Goal: Task Accomplishment & Management: Complete application form

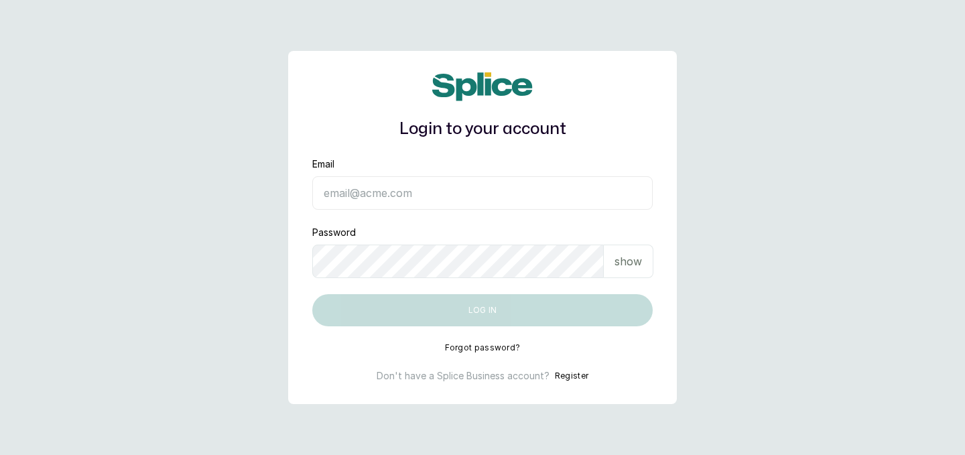
type input "raphyat.raphyat@gmail.com"
click at [487, 310] on button "Log in" at bounding box center [482, 310] width 340 height 32
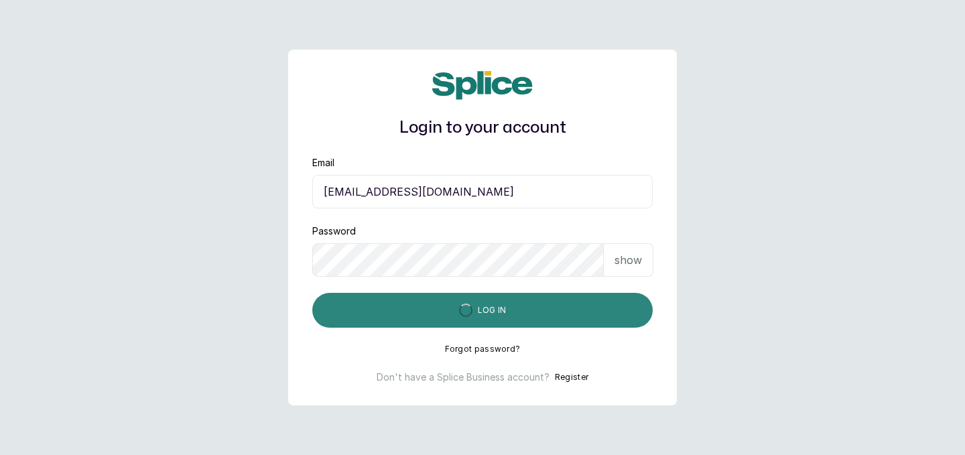
click at [487, 310] on button "Log in" at bounding box center [482, 310] width 340 height 35
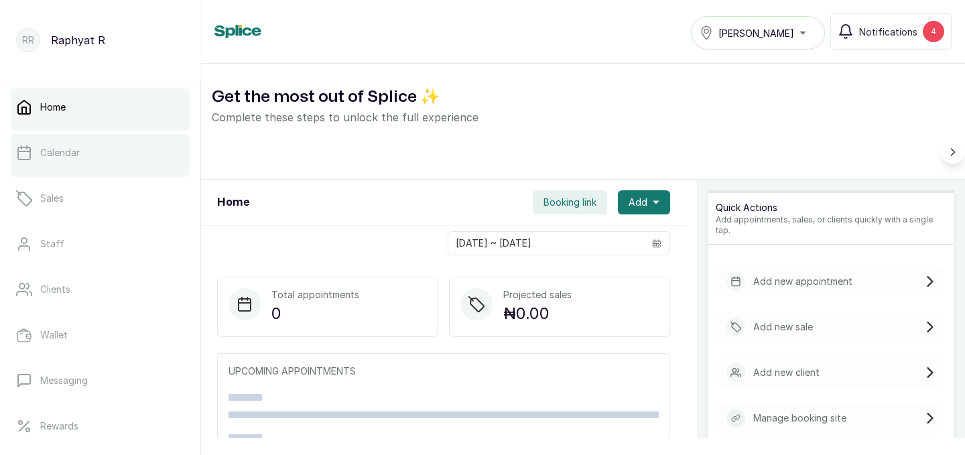
click at [68, 151] on p "Calendar" at bounding box center [60, 152] width 40 height 13
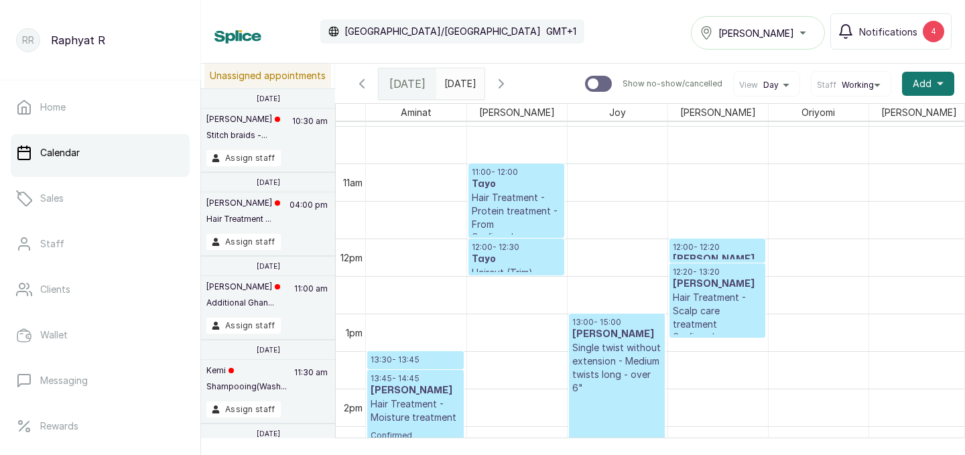
scroll to position [790, 0]
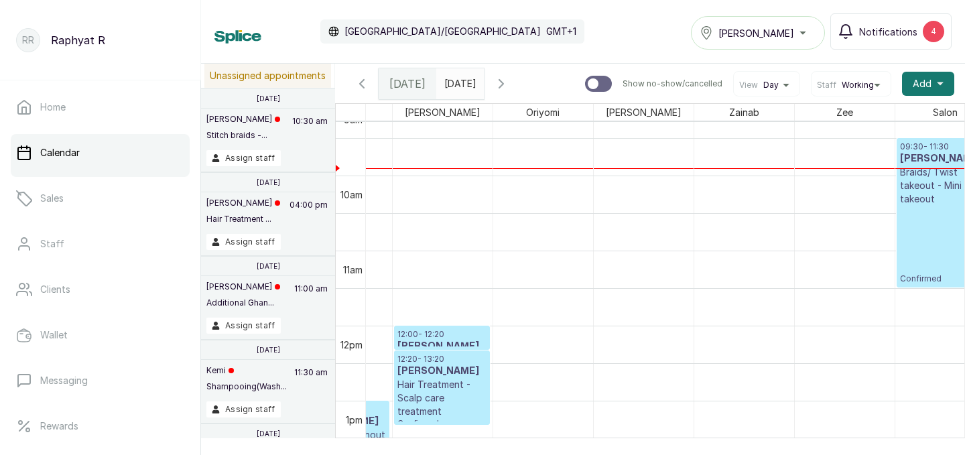
click at [935, 182] on p "Braids/ Twist takeout - Mini twist takeout" at bounding box center [945, 186] width 90 height 40
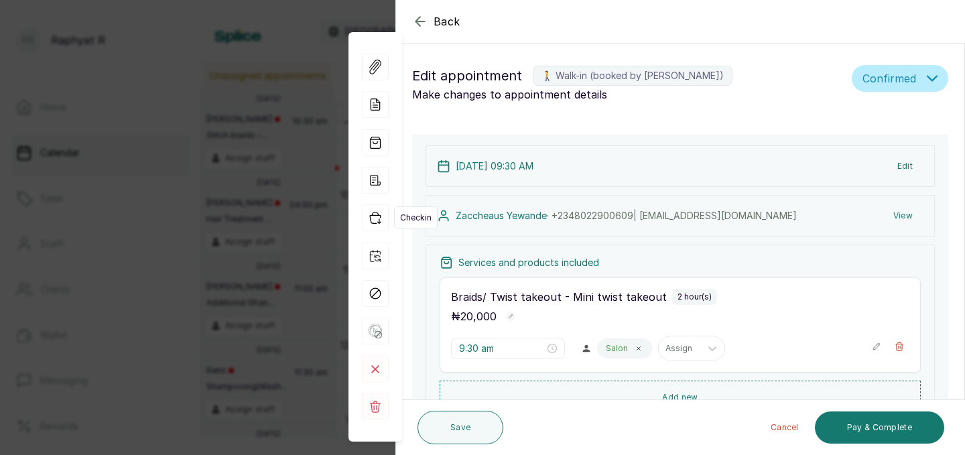
click at [374, 222] on icon "button" at bounding box center [375, 217] width 27 height 27
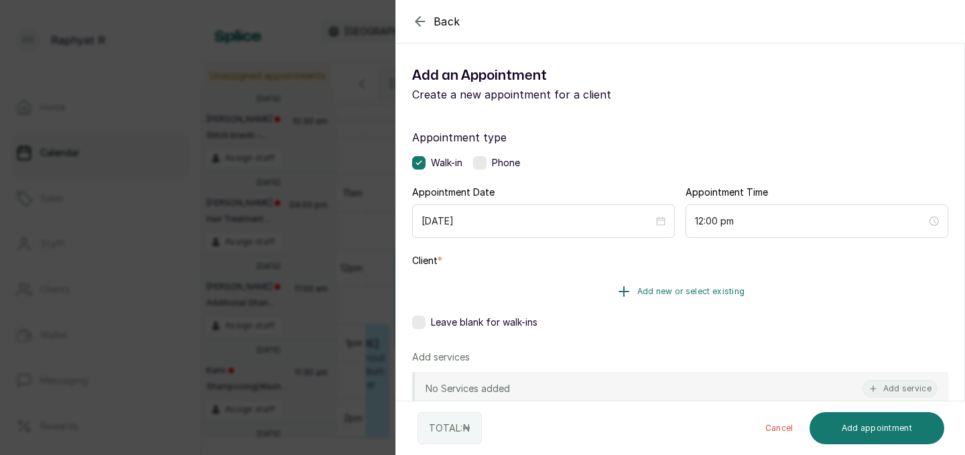
click at [727, 281] on button "Add new or select existing" at bounding box center [680, 292] width 536 height 38
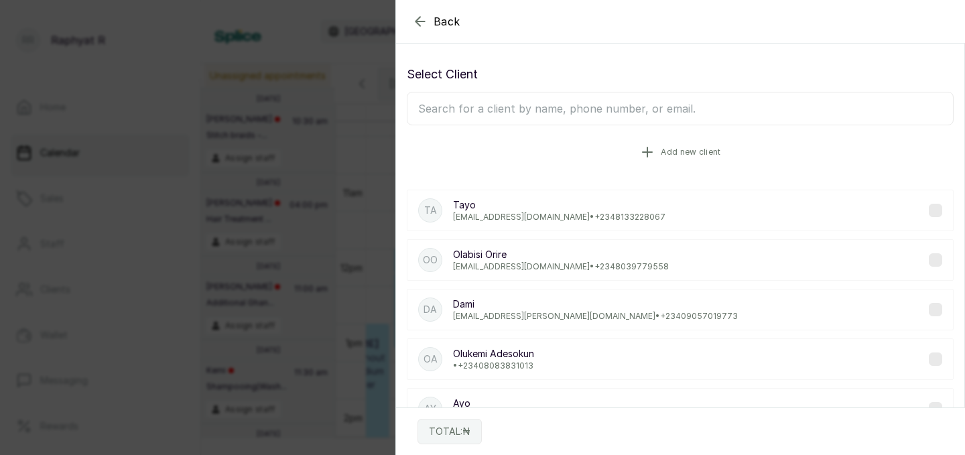
click at [562, 144] on button "Add new client" at bounding box center [680, 152] width 547 height 38
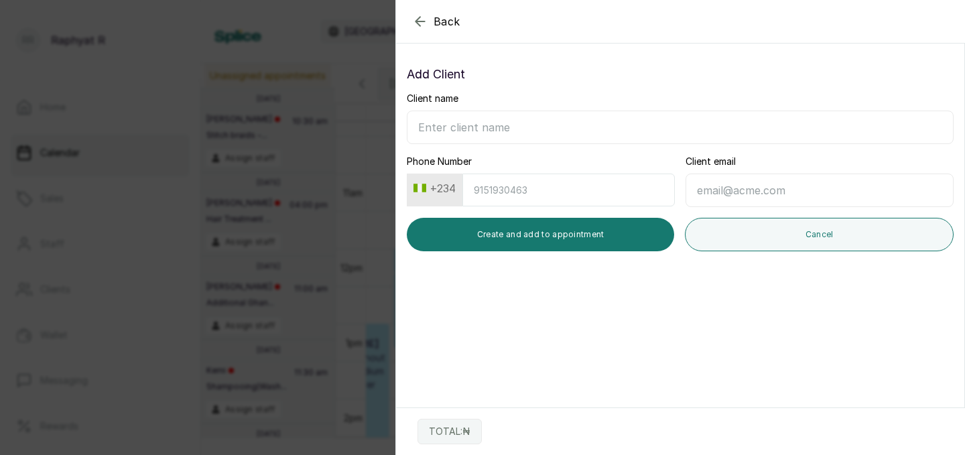
click at [486, 178] on input "Phone Number" at bounding box center [568, 190] width 212 height 33
type input "8034895892"
click at [432, 125] on input "Client name" at bounding box center [680, 128] width 547 height 34
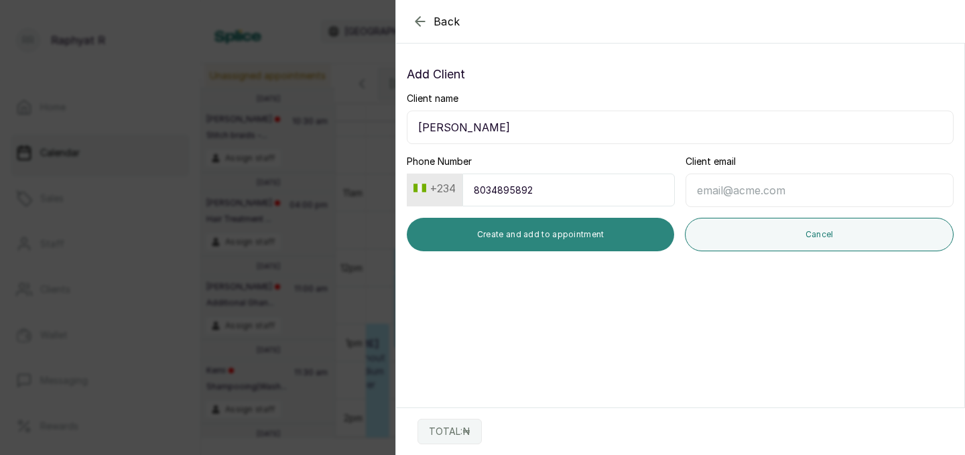
type input "Susan"
click at [584, 228] on button "Create and add to appointment" at bounding box center [540, 235] width 267 height 34
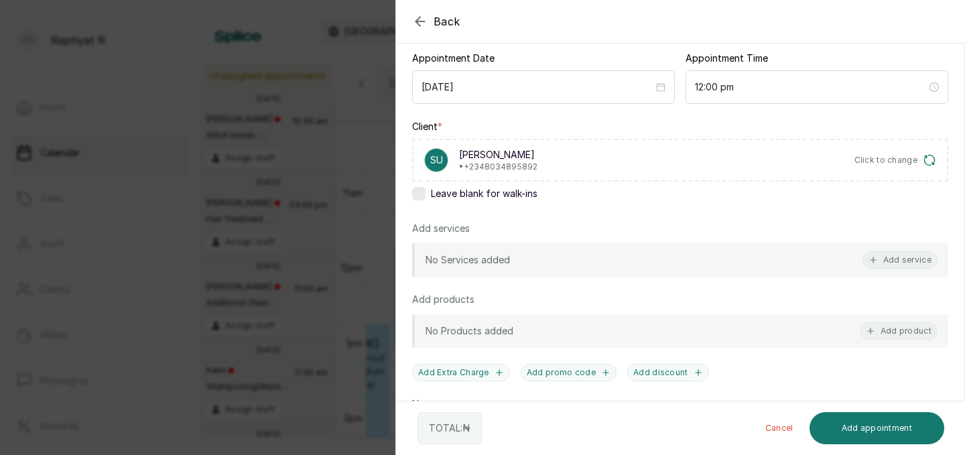
scroll to position [259, 0]
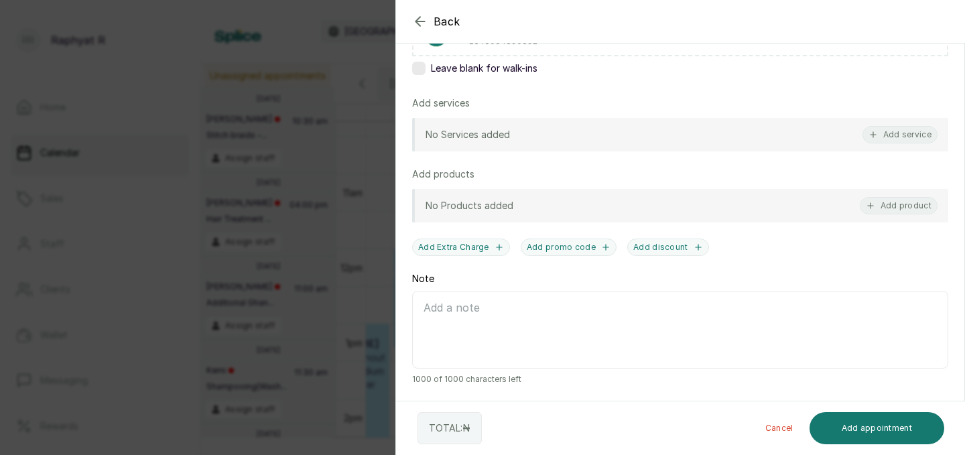
click at [938, 131] on div "No Services added Add service" at bounding box center [680, 135] width 536 height 34
click at [901, 130] on button "Add service" at bounding box center [900, 134] width 75 height 17
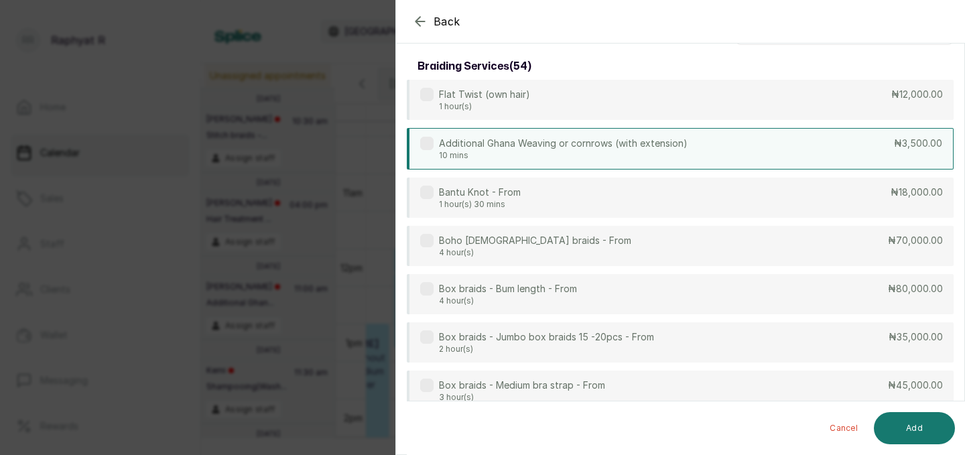
scroll to position [0, 0]
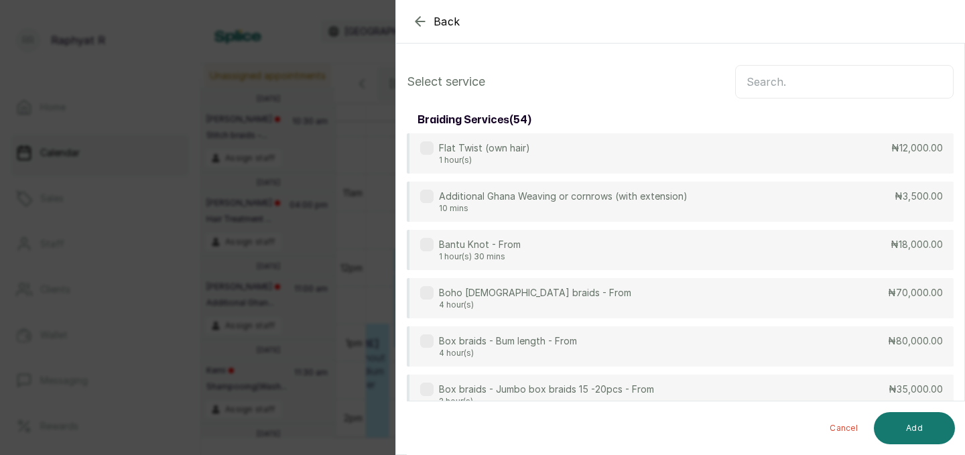
click at [754, 74] on input "text" at bounding box center [844, 82] width 218 height 34
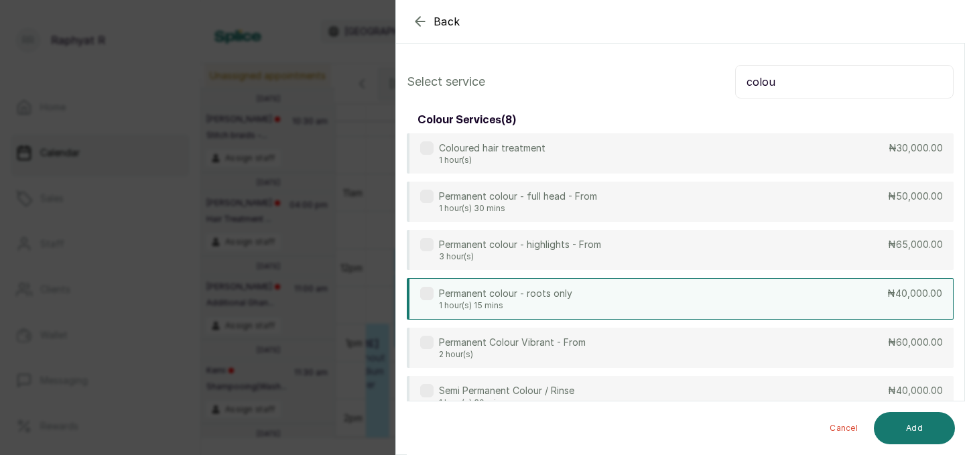
type input "colou"
click at [780, 306] on div "Permanent colour - roots only 1 hour(s) 15 mins ₦40,000.00" at bounding box center [680, 299] width 547 height 42
click at [905, 430] on button "Add" at bounding box center [914, 428] width 81 height 32
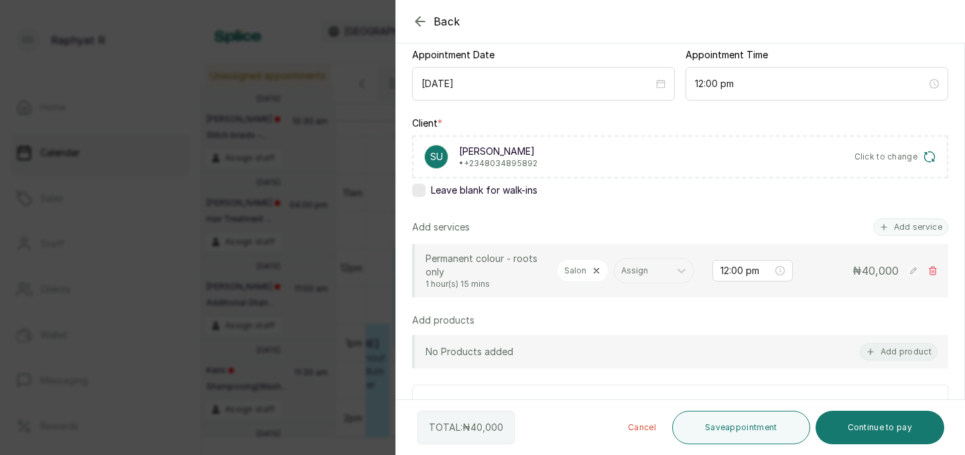
scroll to position [143, 0]
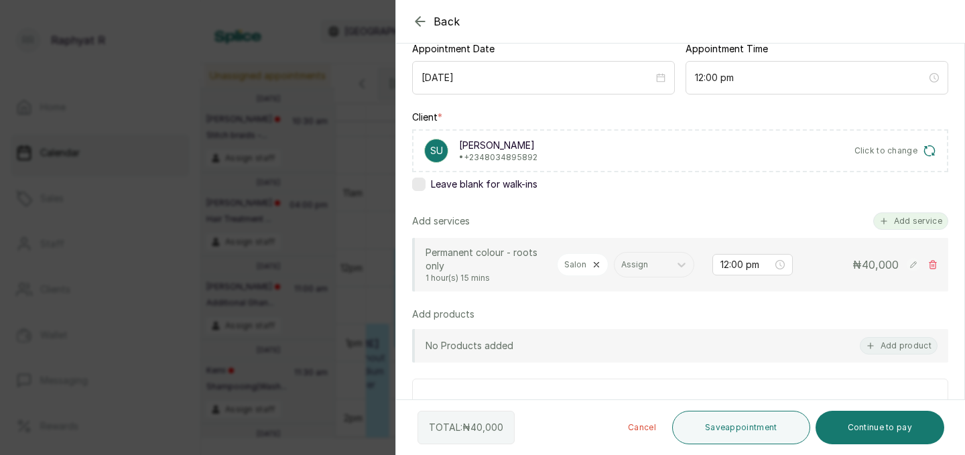
click at [895, 219] on button "Add service" at bounding box center [910, 220] width 75 height 17
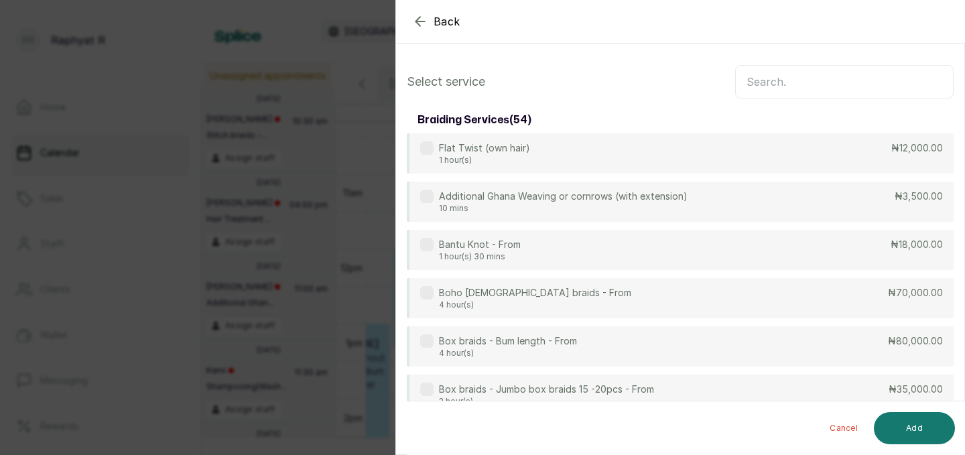
click at [757, 84] on input "text" at bounding box center [844, 82] width 218 height 34
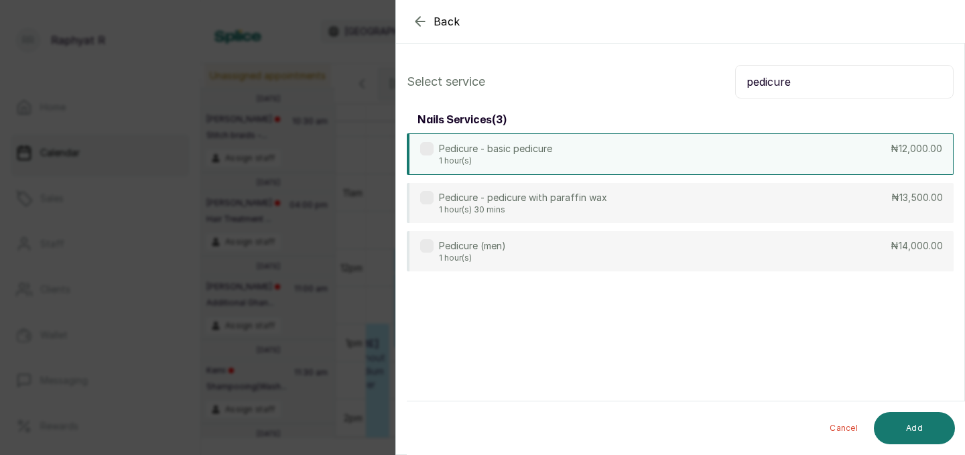
type input "pedicure"
click at [767, 138] on div "Pedicure - basic pedicure 1 hour(s) ₦12,000.00" at bounding box center [680, 154] width 547 height 42
click at [917, 426] on button "Add" at bounding box center [914, 428] width 81 height 32
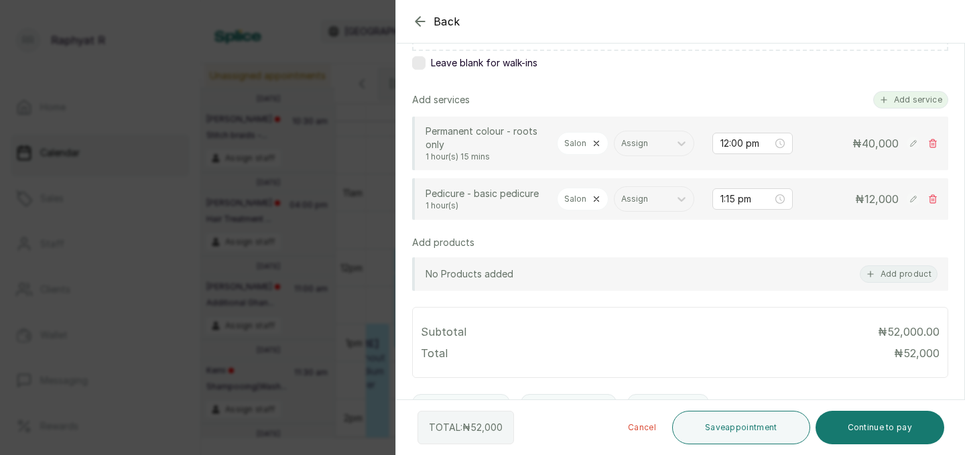
click at [901, 99] on button "Add service" at bounding box center [910, 99] width 75 height 17
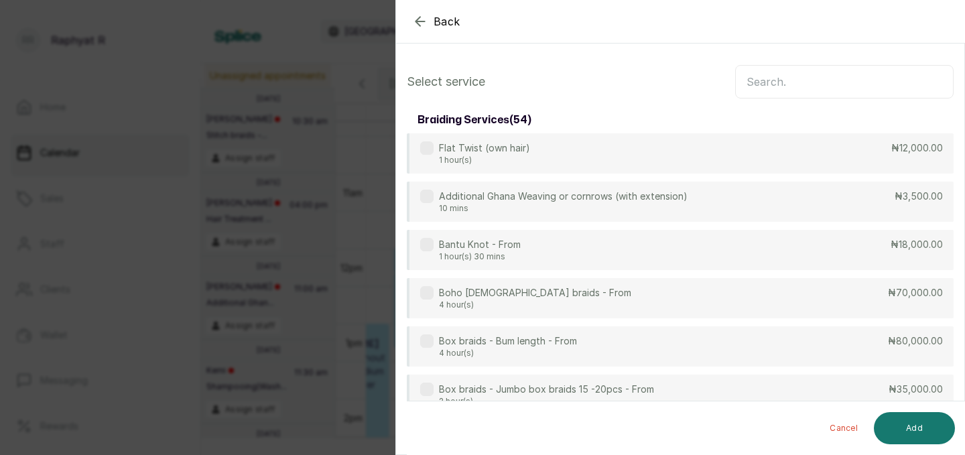
click at [759, 84] on input "text" at bounding box center [844, 82] width 218 height 34
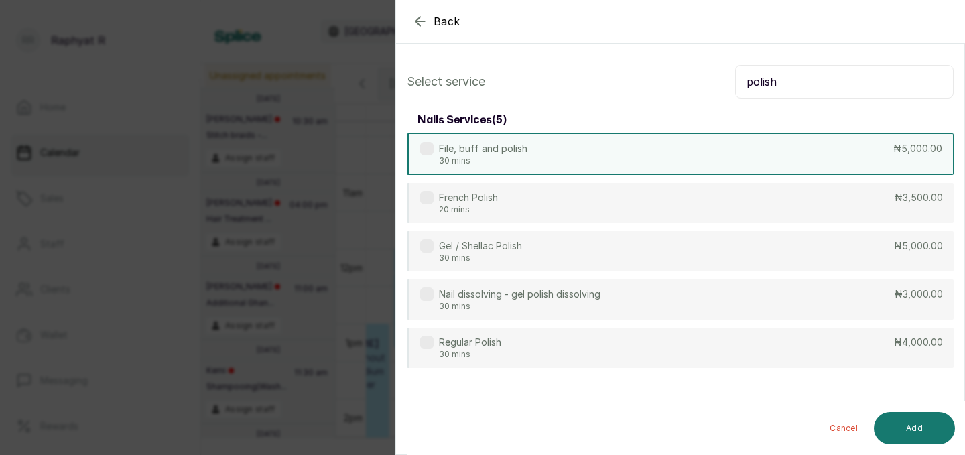
type input "polish"
click at [745, 158] on div "File, buff and polish 30 mins ₦5,000.00" at bounding box center [680, 154] width 547 height 42
click at [905, 426] on button "Add" at bounding box center [914, 428] width 81 height 32
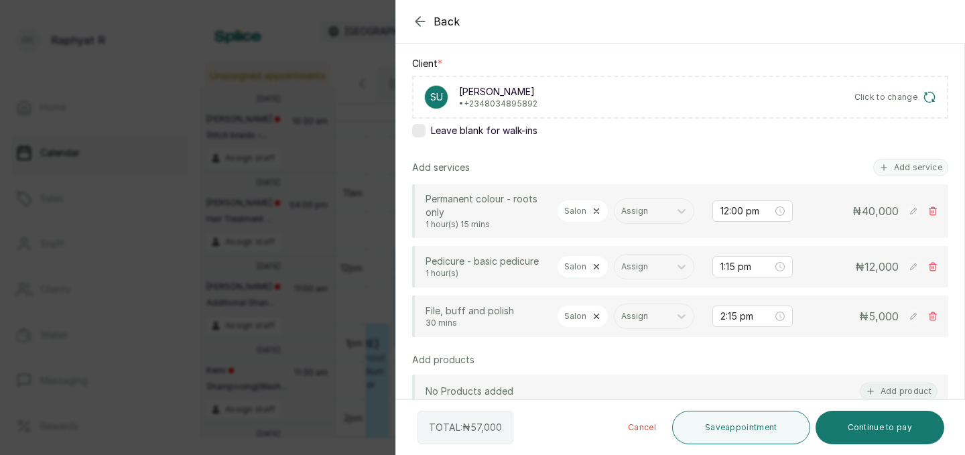
scroll to position [225, 0]
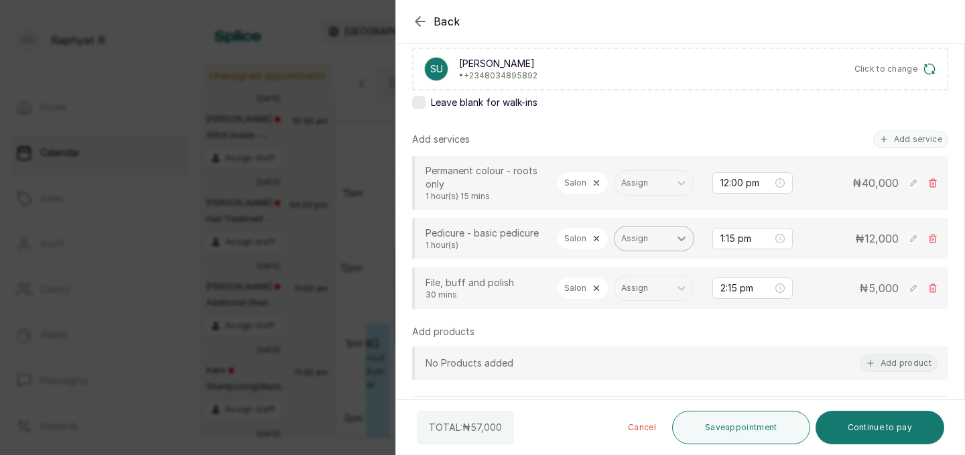
click at [682, 239] on icon at bounding box center [682, 239] width 8 height 5
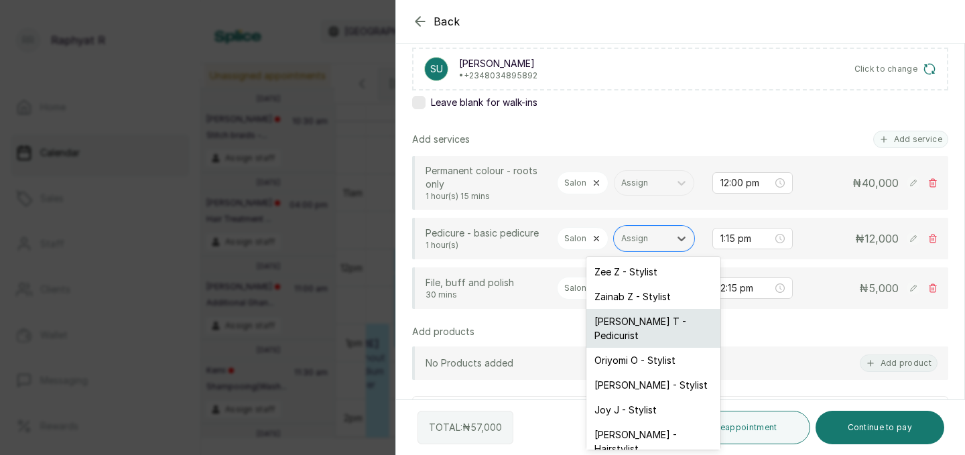
click at [655, 321] on div "Tope T - Pedicurist" at bounding box center [653, 328] width 134 height 39
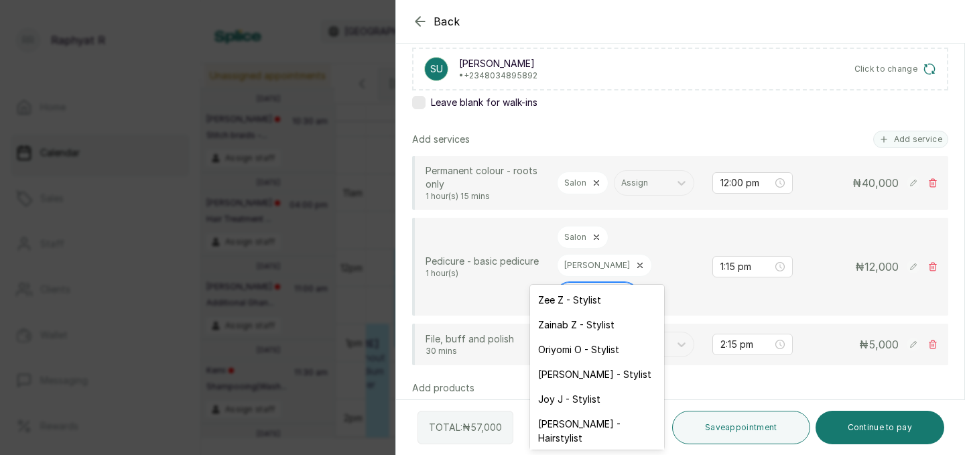
click at [626, 288] on icon at bounding box center [624, 294] width 13 height 13
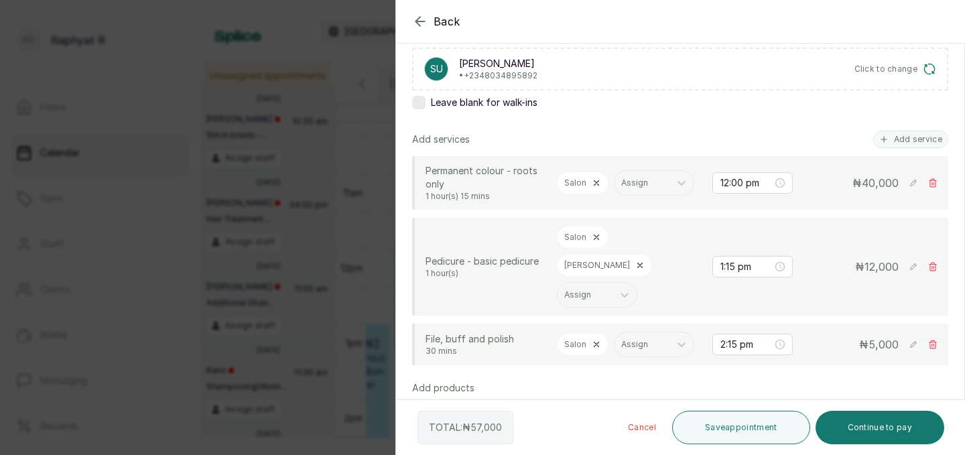
click at [696, 102] on div "Leave blank for walk-ins" at bounding box center [680, 102] width 536 height 13
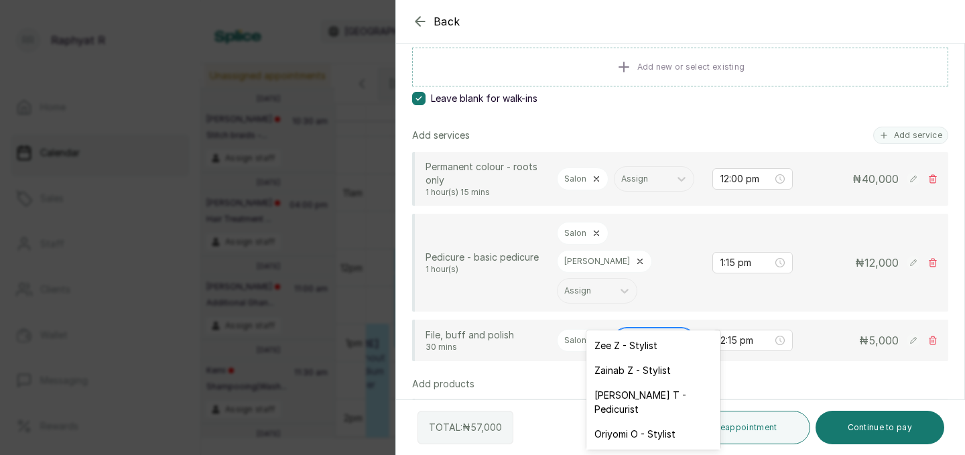
click at [678, 334] on icon at bounding box center [681, 340] width 13 height 13
click at [637, 392] on div "Tope T - Pedicurist" at bounding box center [653, 402] width 134 height 39
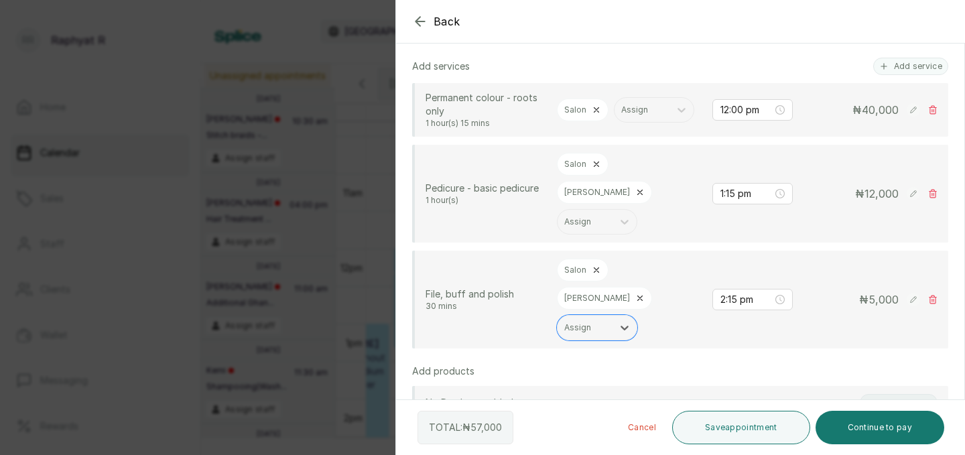
scroll to position [289, 0]
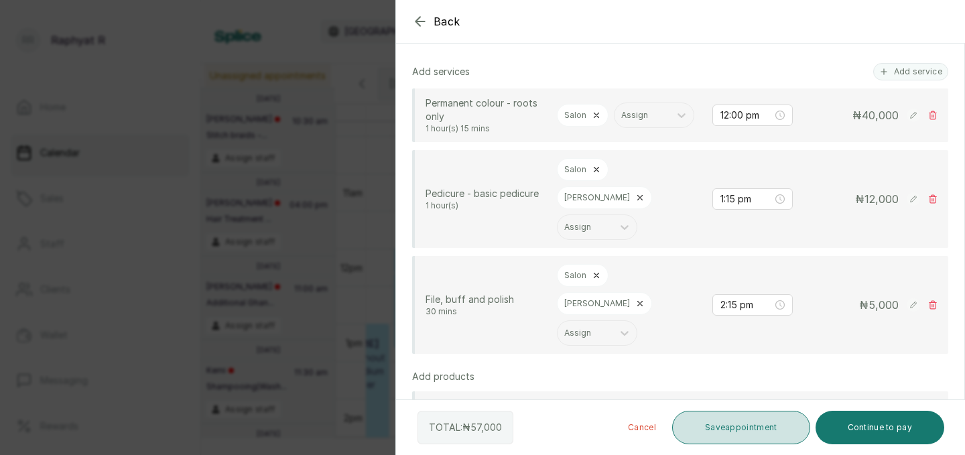
click at [741, 420] on button "Save appointment" at bounding box center [741, 428] width 138 height 34
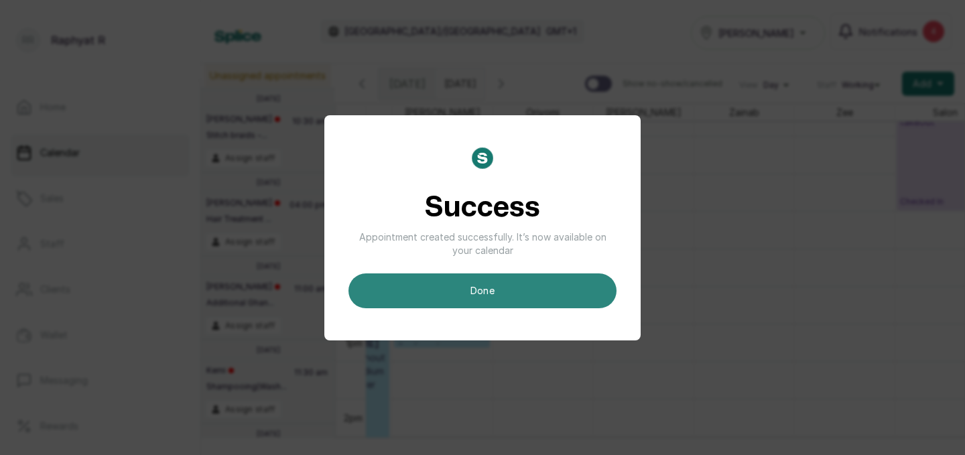
click at [552, 284] on button "done" at bounding box center [483, 290] width 268 height 35
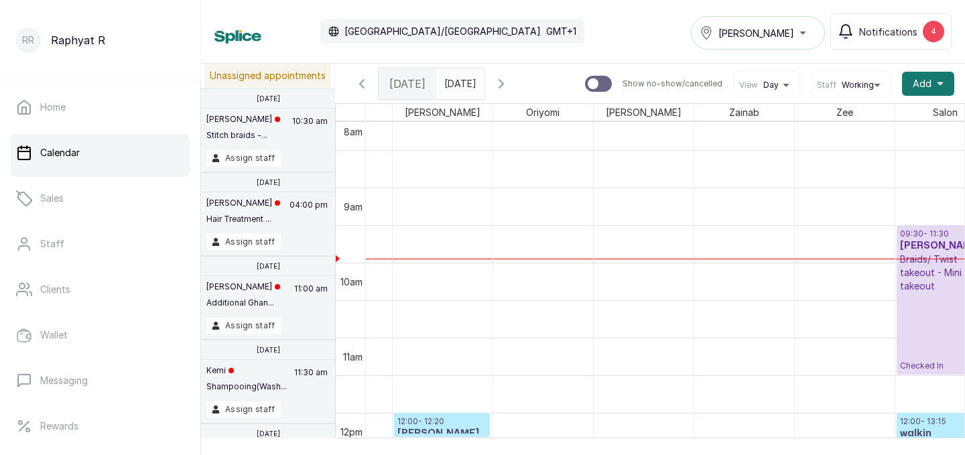
scroll to position [632, 0]
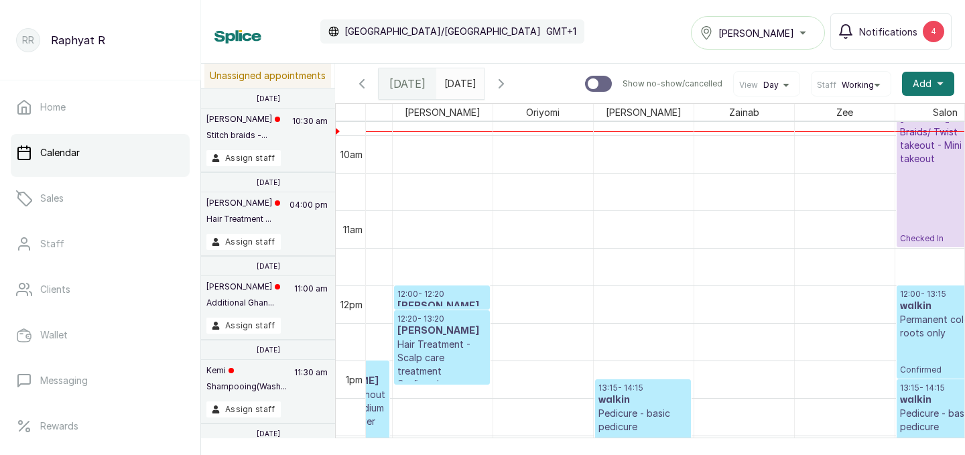
click at [938, 313] on p "Permanent colour - roots only" at bounding box center [945, 326] width 90 height 27
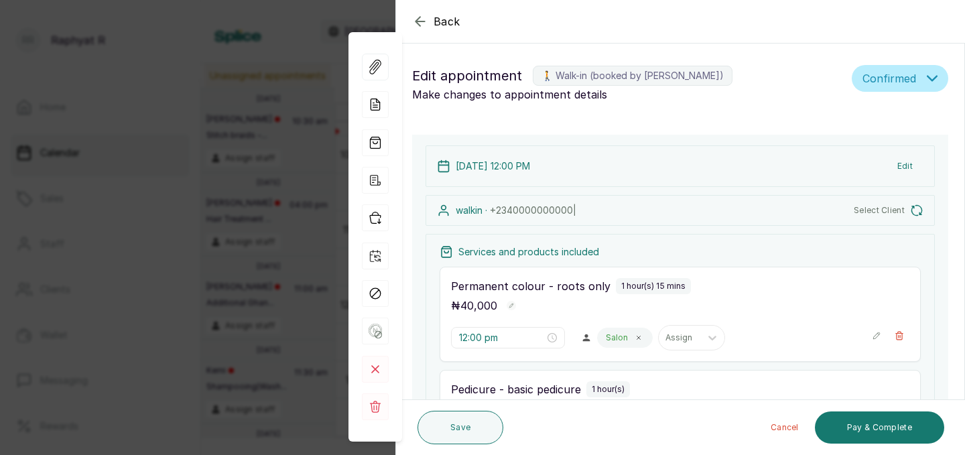
click at [903, 166] on button "Edit" at bounding box center [905, 166] width 37 height 24
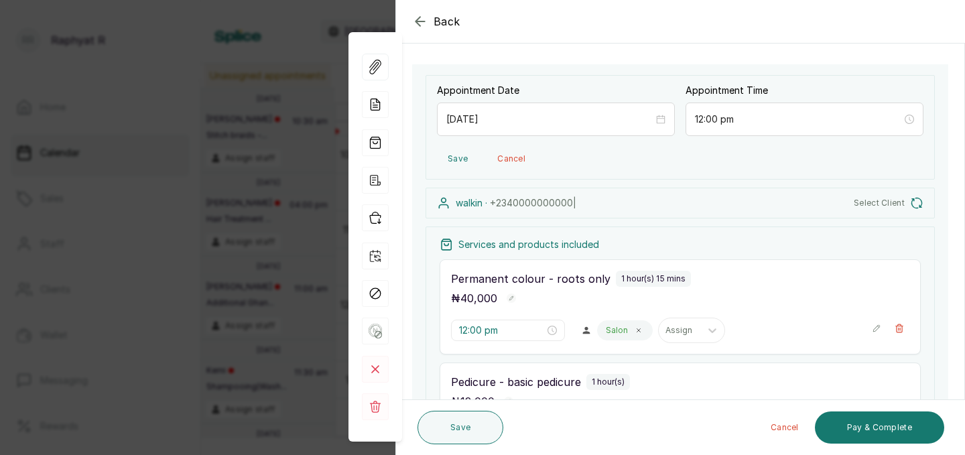
click at [570, 204] on span "+234 0000000000 |" at bounding box center [533, 202] width 86 height 11
click at [918, 200] on icon "button" at bounding box center [916, 202] width 13 height 13
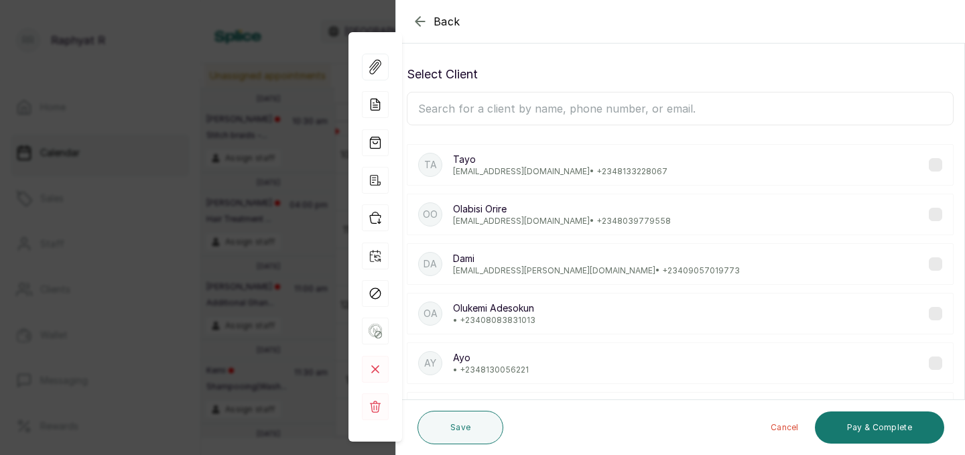
click at [499, 105] on input "text" at bounding box center [680, 109] width 547 height 34
click at [451, 113] on input "text" at bounding box center [680, 109] width 547 height 34
click at [556, 97] on input "text" at bounding box center [680, 109] width 547 height 34
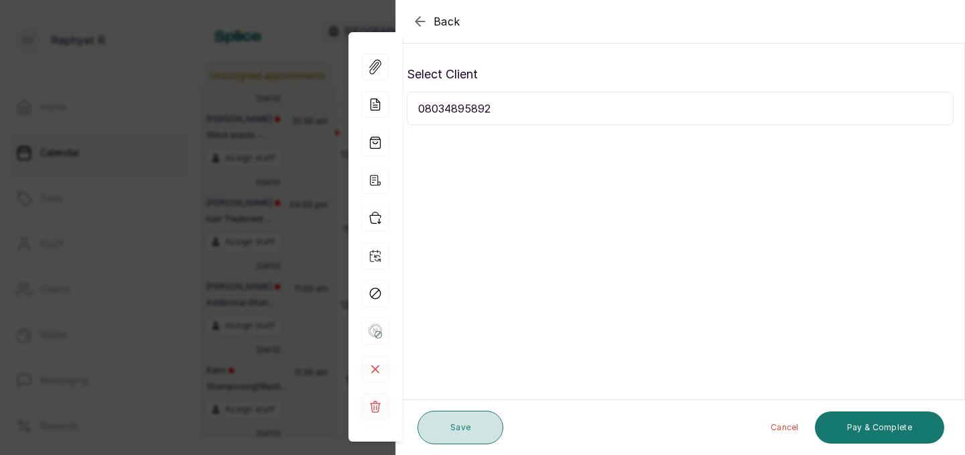
type input "08034895892"
click at [464, 427] on button "Save" at bounding box center [461, 428] width 86 height 34
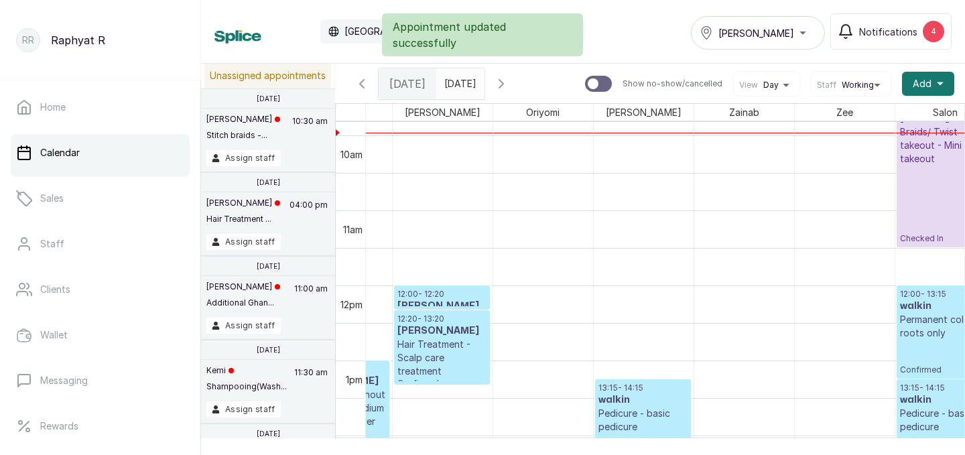
click at [933, 318] on p "Permanent colour - roots only" at bounding box center [945, 326] width 90 height 27
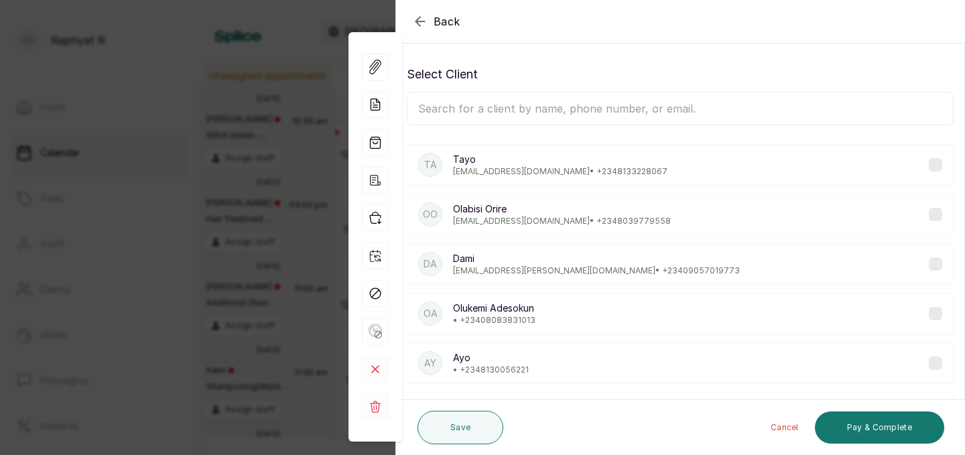
click at [455, 106] on input "text" at bounding box center [680, 109] width 547 height 34
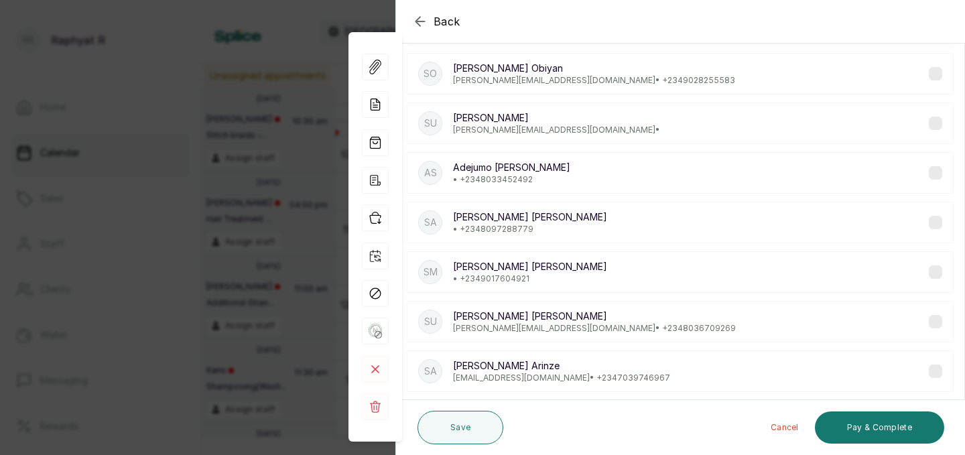
scroll to position [142, 0]
type input "susan"
click at [419, 17] on icon "button" at bounding box center [420, 21] width 16 height 16
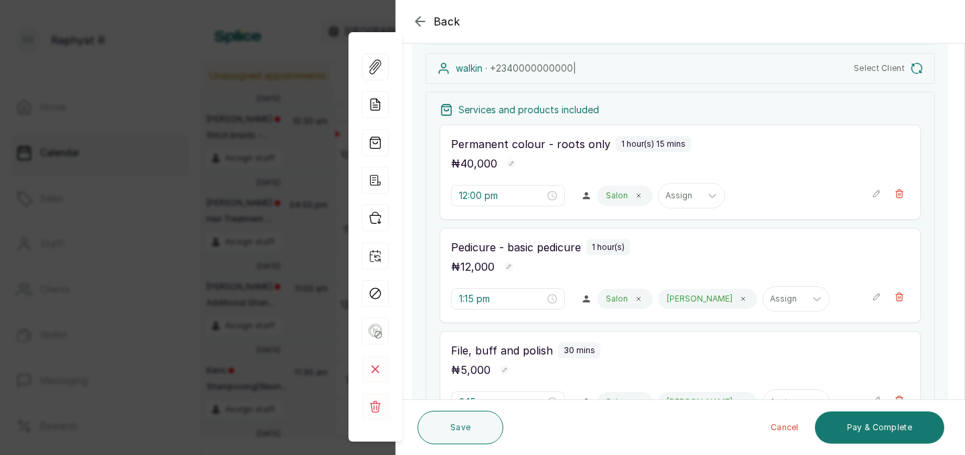
click at [420, 17] on icon "button" at bounding box center [420, 21] width 9 height 9
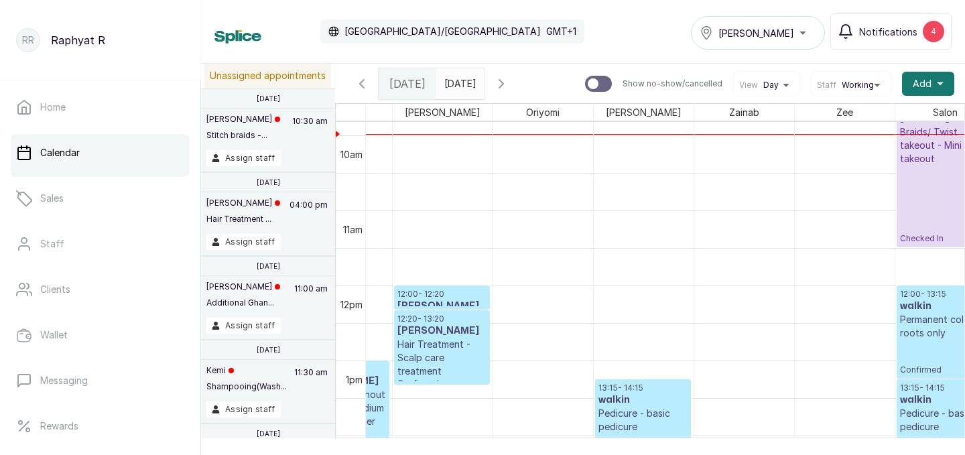
click at [948, 338] on p "Permanent colour - roots only" at bounding box center [945, 326] width 90 height 27
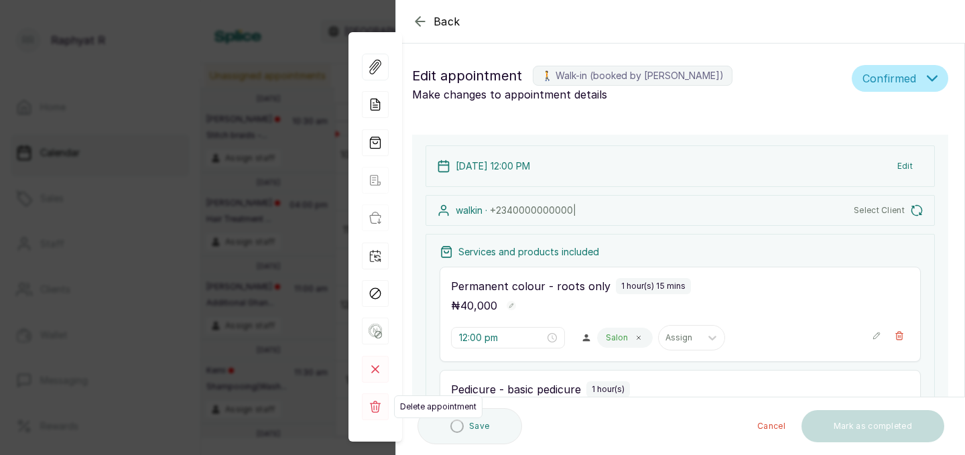
click at [375, 407] on rect at bounding box center [375, 406] width 27 height 27
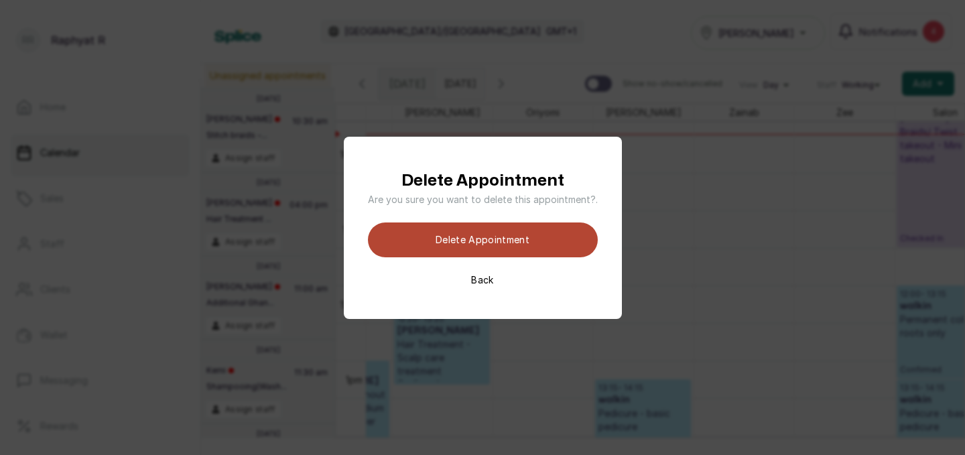
click at [502, 244] on button "Delete appointment" at bounding box center [483, 240] width 230 height 35
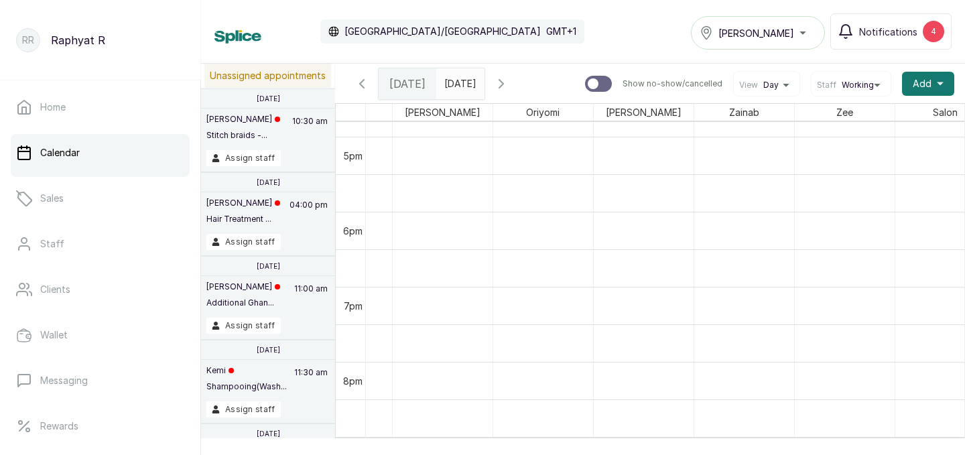
scroll to position [1313, 0]
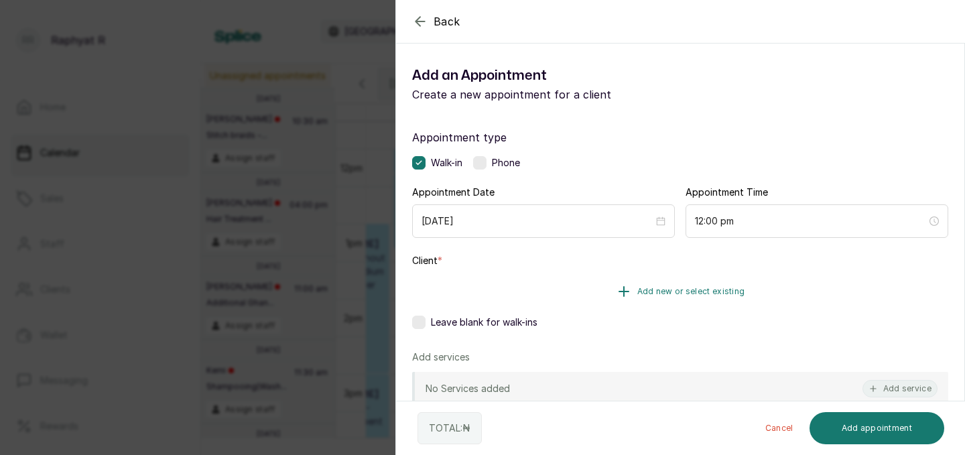
click at [680, 286] on span "Add new or select existing" at bounding box center [691, 291] width 108 height 11
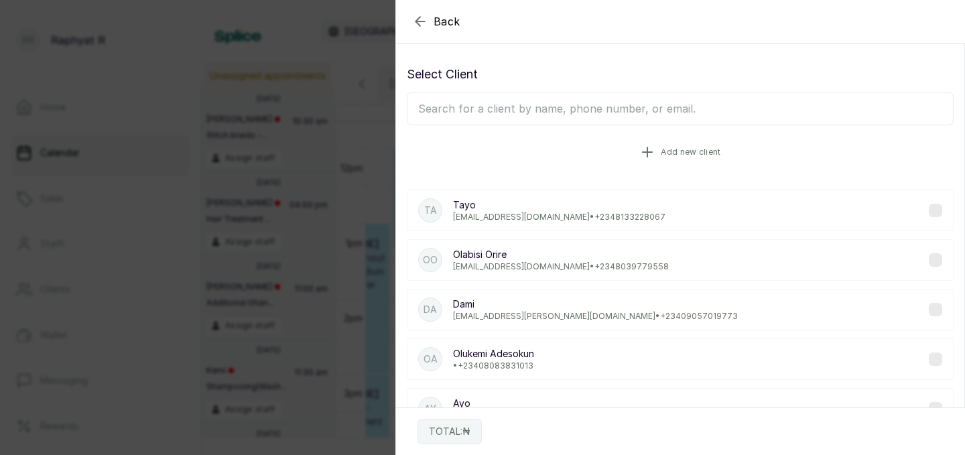
click at [711, 147] on span "Add new client" at bounding box center [691, 152] width 60 height 11
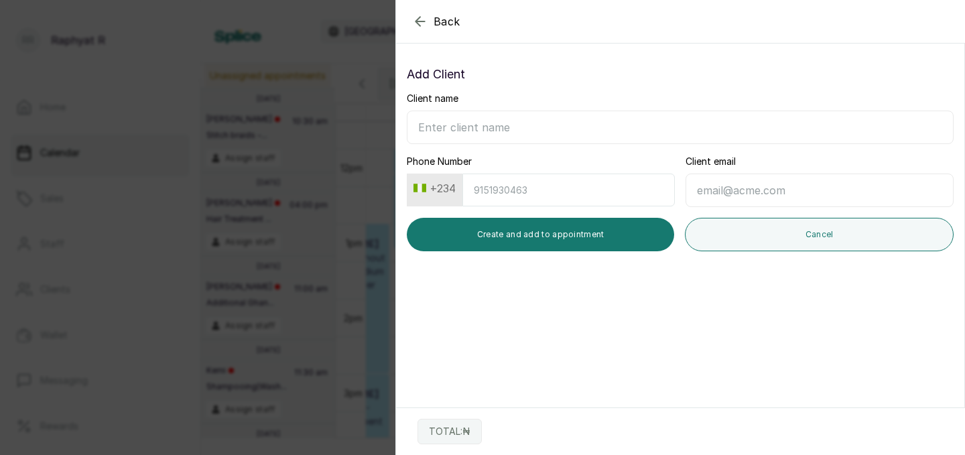
click at [479, 190] on input "Phone Number" at bounding box center [568, 190] width 212 height 33
type input "8034895892"
click at [432, 119] on input "Client name" at bounding box center [680, 128] width 547 height 34
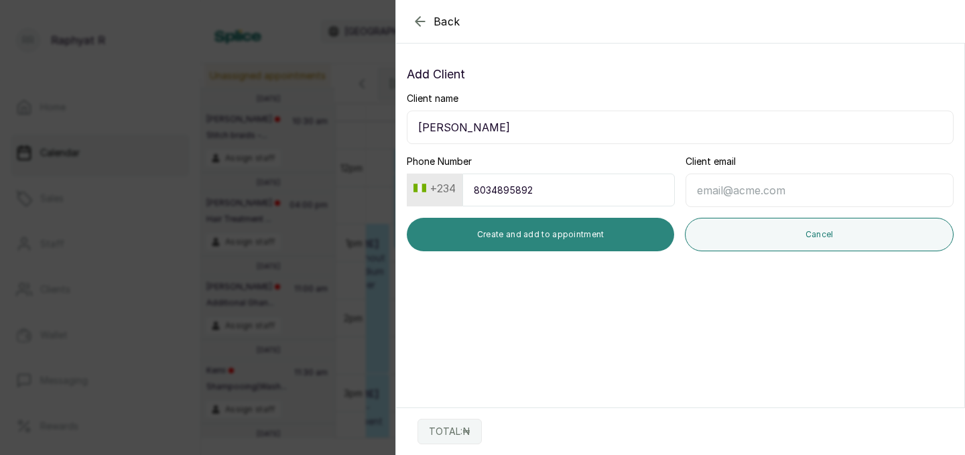
type input "Susan"
click at [572, 229] on button "Create and add to appointment" at bounding box center [540, 235] width 267 height 34
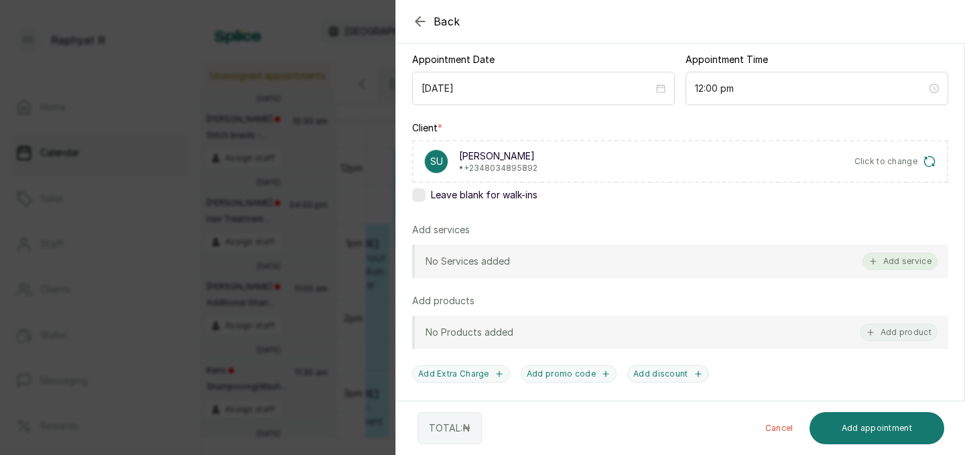
click at [903, 255] on button "Add service" at bounding box center [900, 261] width 75 height 17
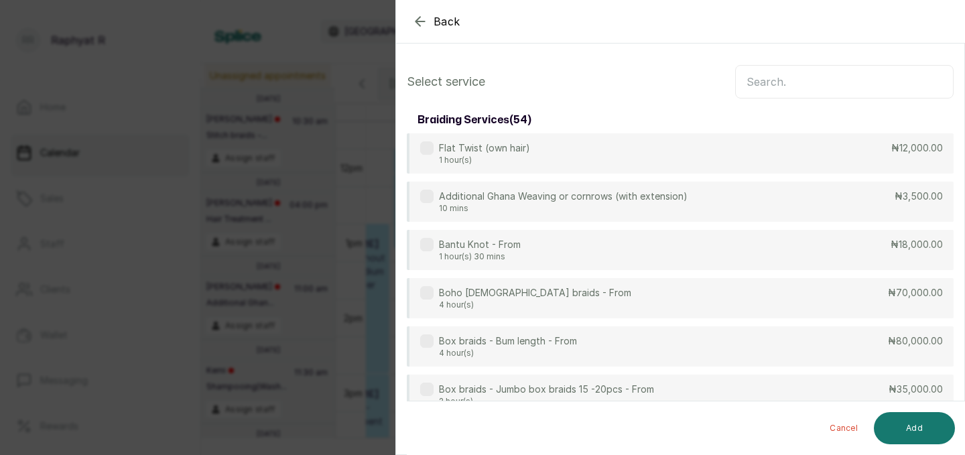
click at [753, 82] on input "text" at bounding box center [844, 82] width 218 height 34
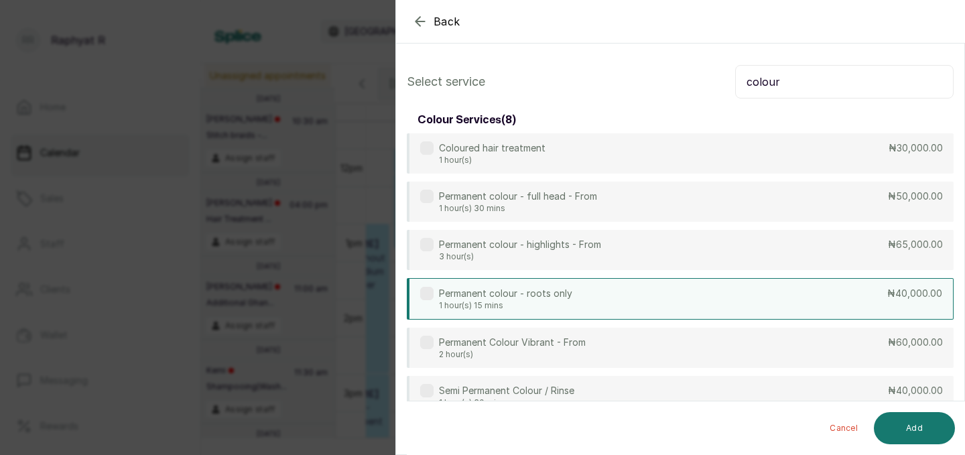
type input "colour"
click at [627, 295] on div "Permanent colour - roots only 1 hour(s) 15 mins ₦40,000.00" at bounding box center [680, 299] width 547 height 42
click at [923, 425] on button "Add" at bounding box center [914, 428] width 81 height 32
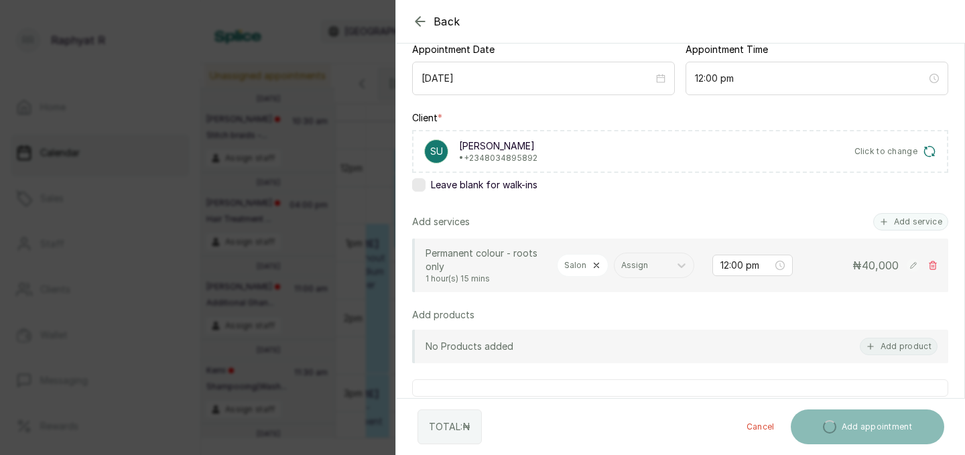
scroll to position [166, 0]
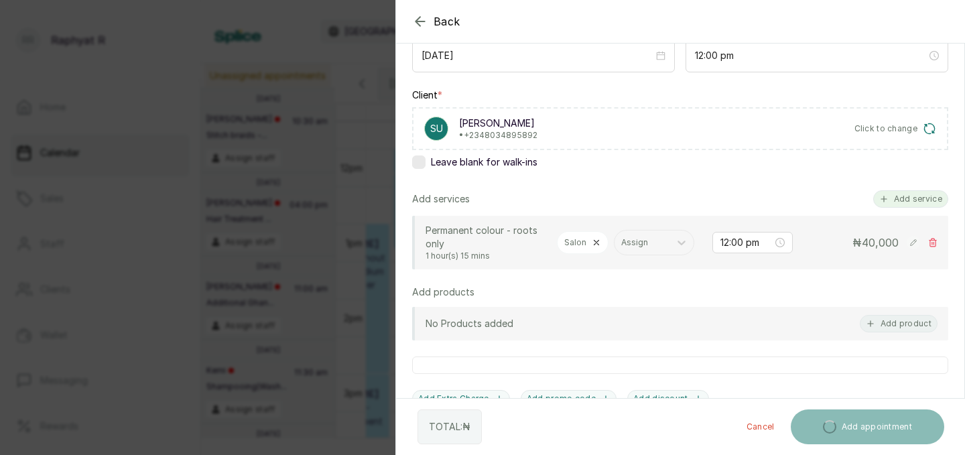
click at [912, 197] on button "Add service" at bounding box center [910, 198] width 75 height 17
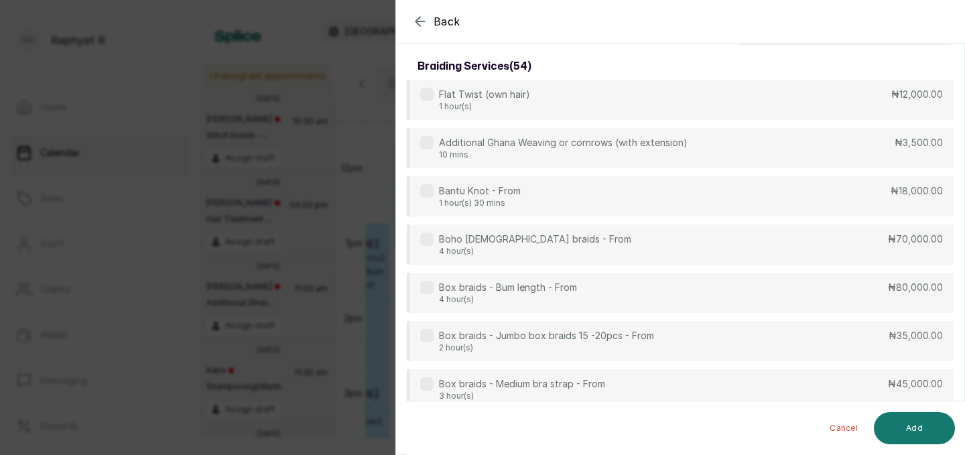
scroll to position [0, 0]
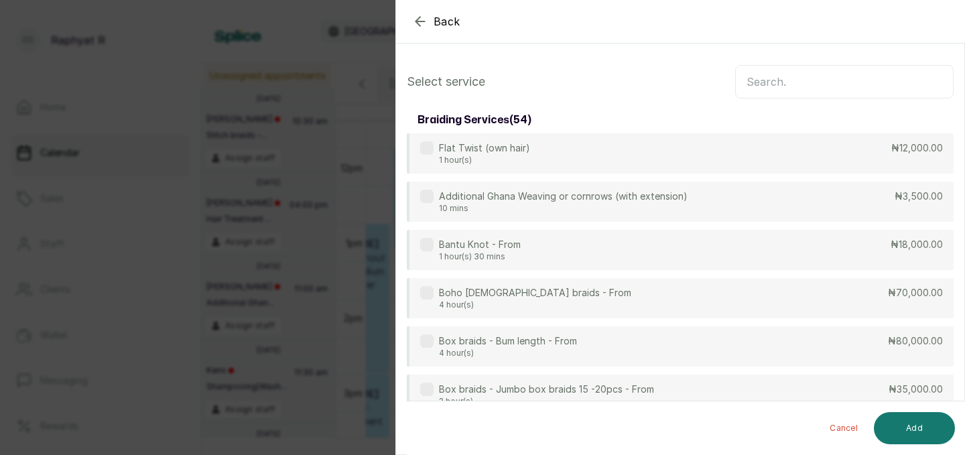
click at [760, 73] on input "text" at bounding box center [844, 82] width 218 height 34
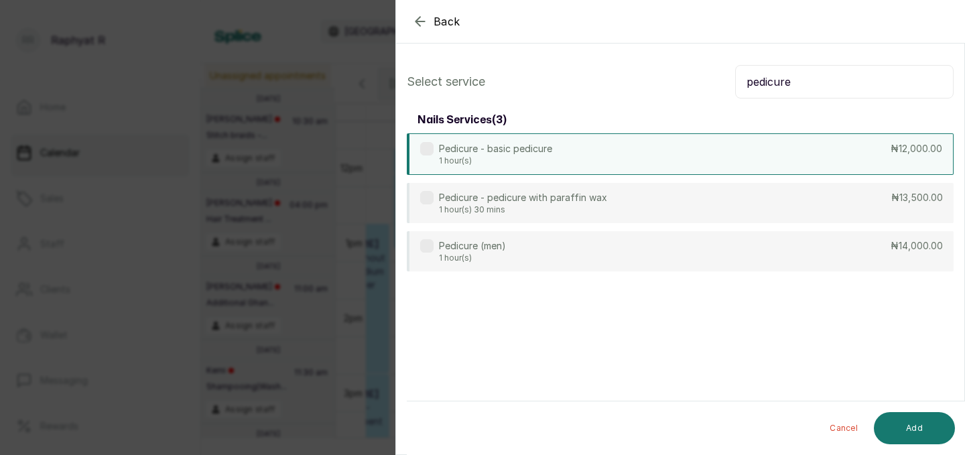
type input "pedicure"
click at [710, 155] on div "Pedicure - basic pedicure 1 hour(s) ₦12,000.00" at bounding box center [680, 154] width 547 height 42
click at [918, 428] on button "Add" at bounding box center [914, 428] width 81 height 32
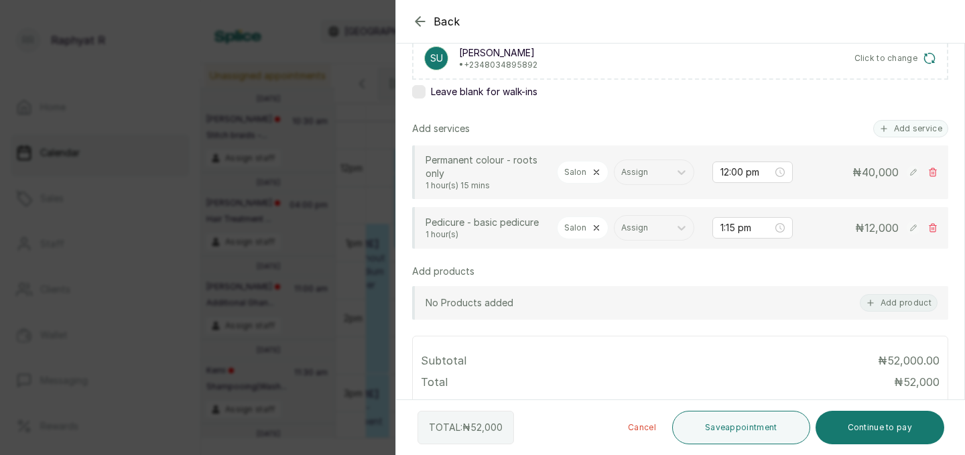
scroll to position [166, 0]
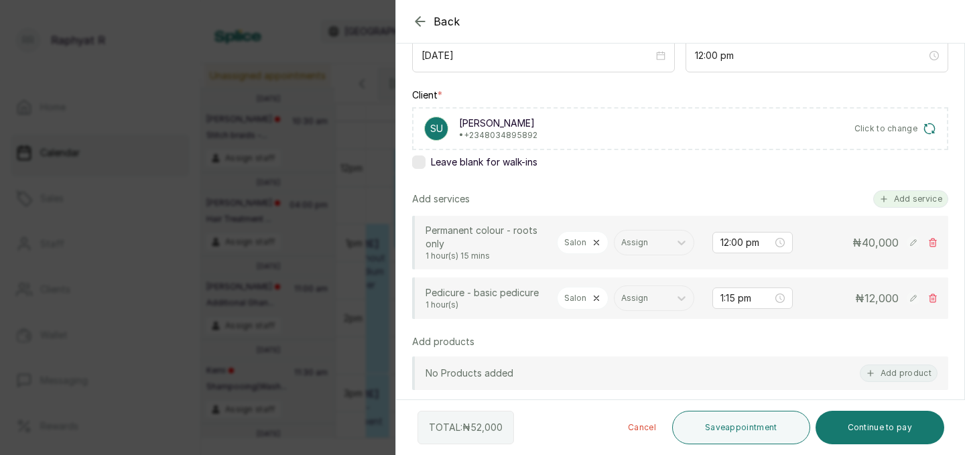
click at [914, 196] on button "Add service" at bounding box center [910, 198] width 75 height 17
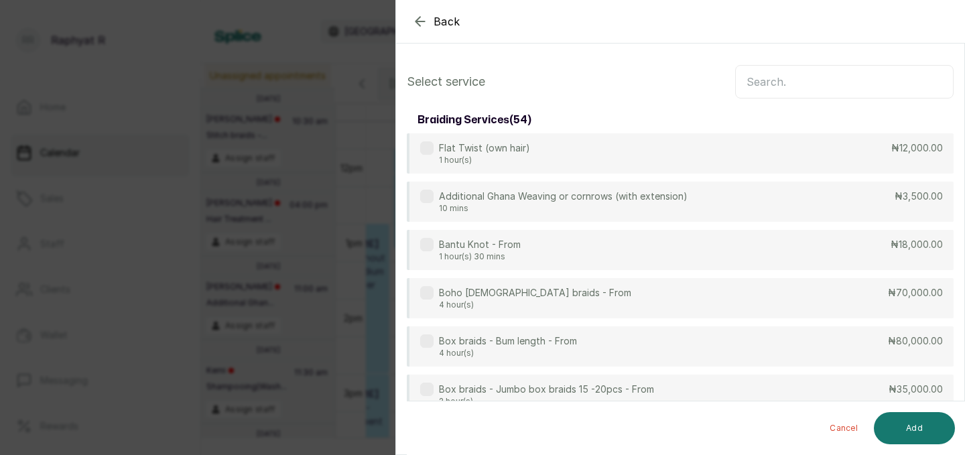
click at [753, 87] on input "text" at bounding box center [844, 82] width 218 height 34
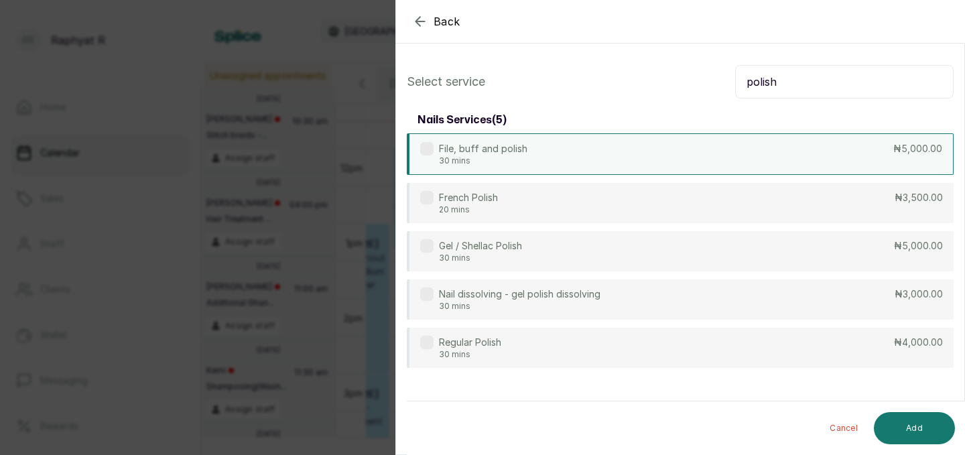
type input "polish"
click at [678, 150] on div "File, buff and polish 30 mins ₦5,000.00" at bounding box center [680, 154] width 547 height 42
click at [914, 432] on button "Add" at bounding box center [914, 428] width 81 height 32
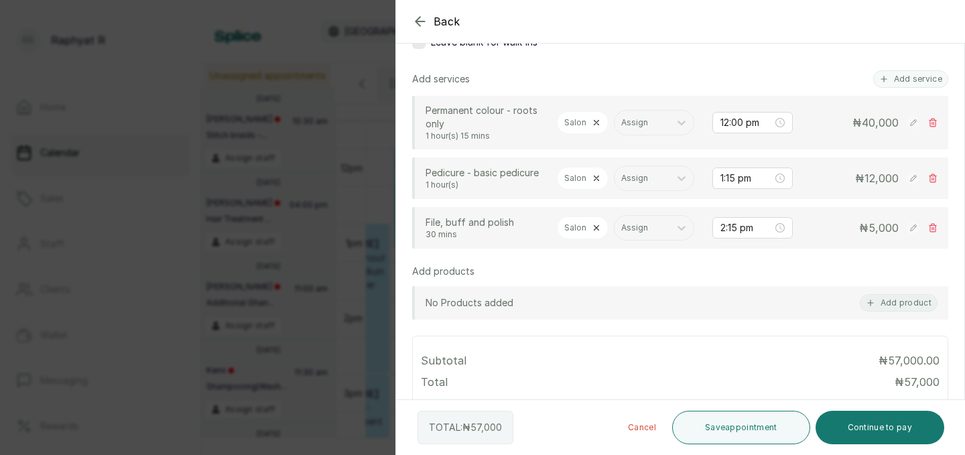
scroll to position [288, 0]
click at [680, 178] on icon at bounding box center [681, 175] width 13 height 13
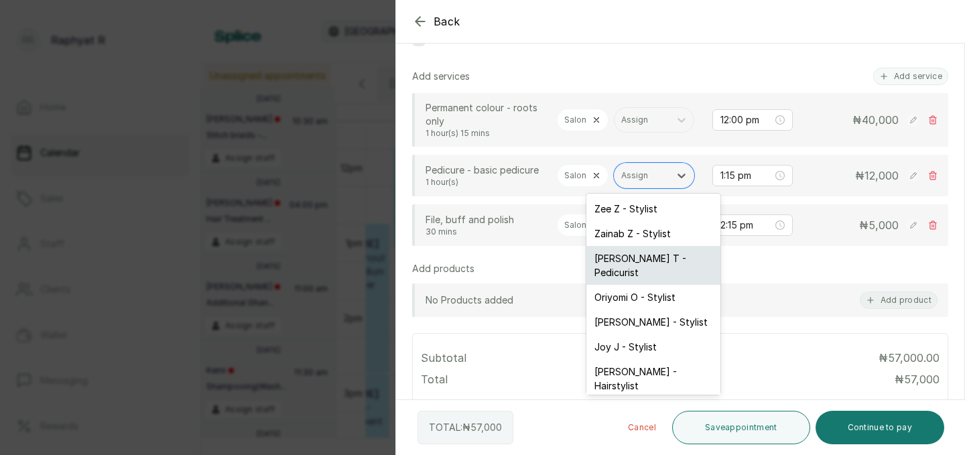
click at [668, 259] on div "Tope T - Pedicurist" at bounding box center [653, 265] width 134 height 39
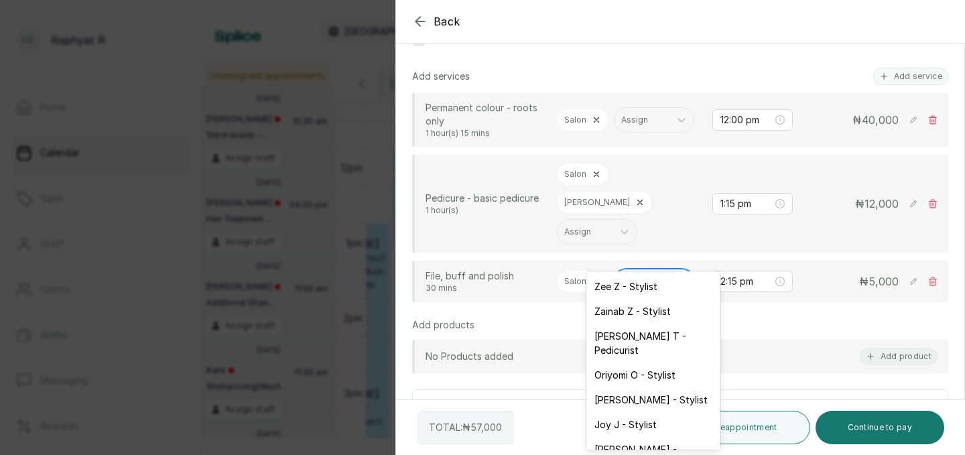
click at [681, 275] on icon at bounding box center [681, 281] width 13 height 13
click at [655, 338] on div "Tope T - Pedicurist" at bounding box center [653, 343] width 134 height 39
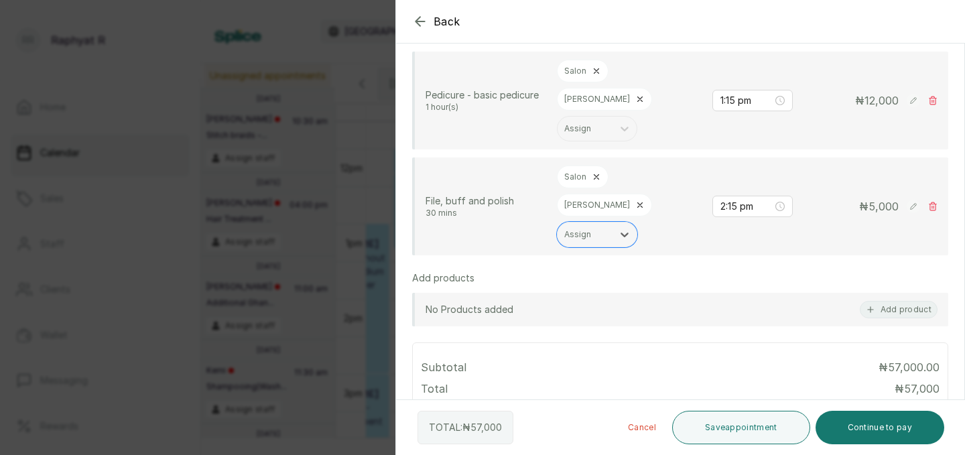
scroll to position [410, 0]
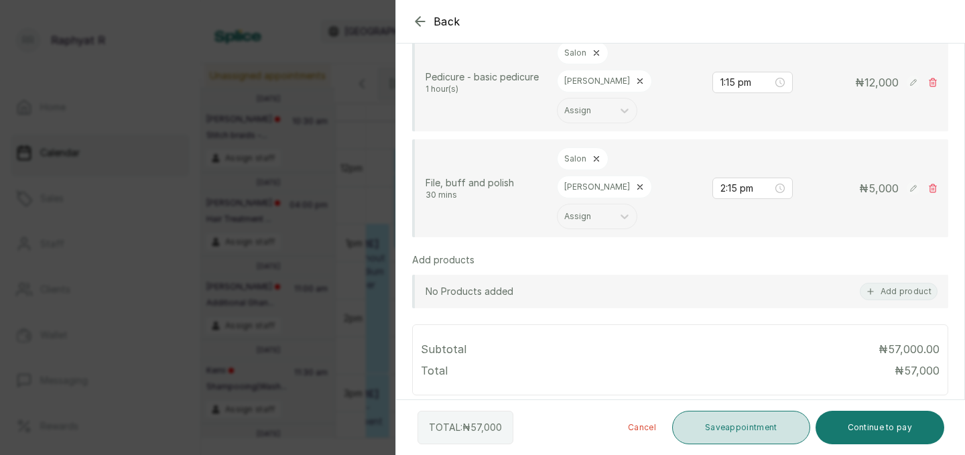
click at [729, 424] on button "Save appointment" at bounding box center [741, 428] width 138 height 34
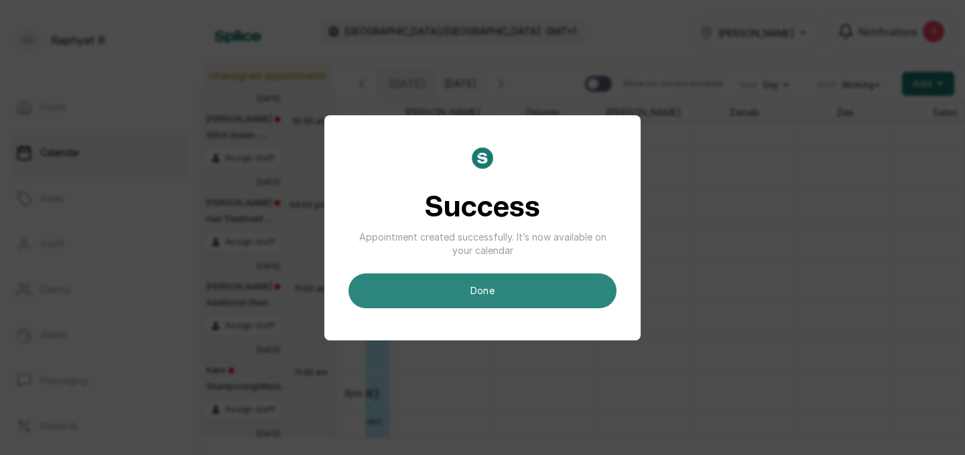
click at [538, 285] on button "done" at bounding box center [483, 290] width 268 height 35
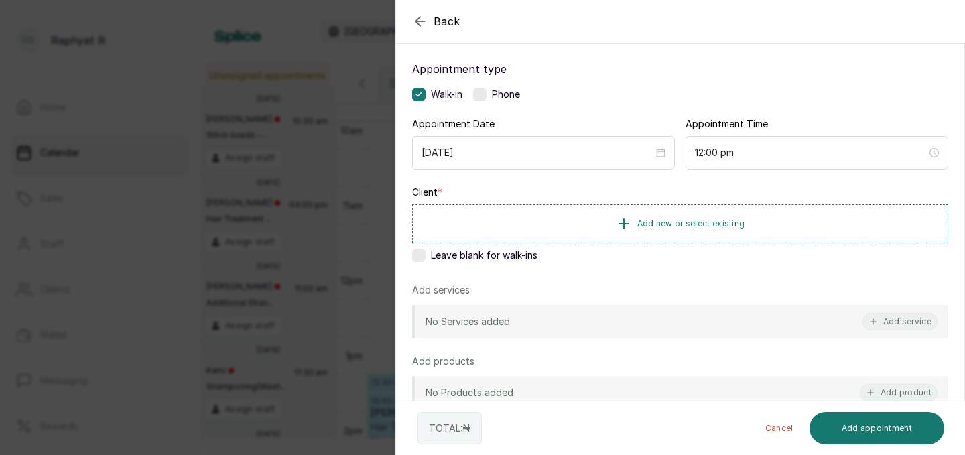
scroll to position [117, 0]
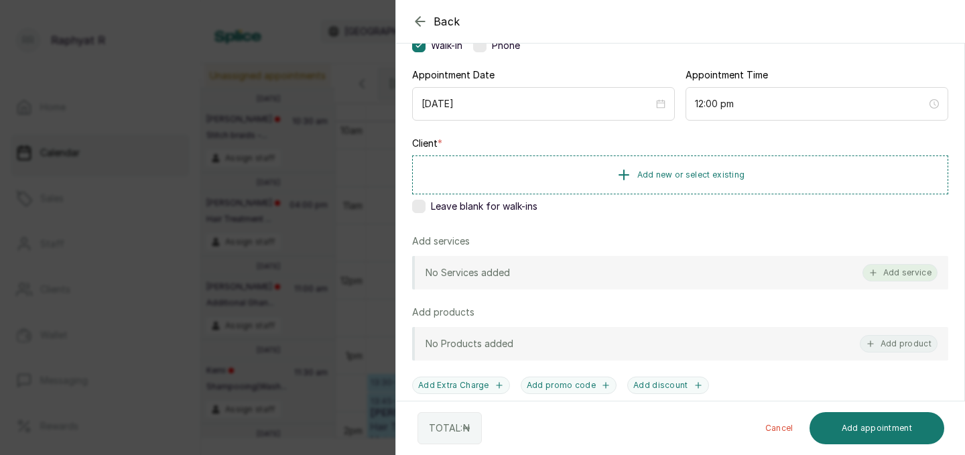
click at [912, 270] on button "Add service" at bounding box center [900, 272] width 75 height 17
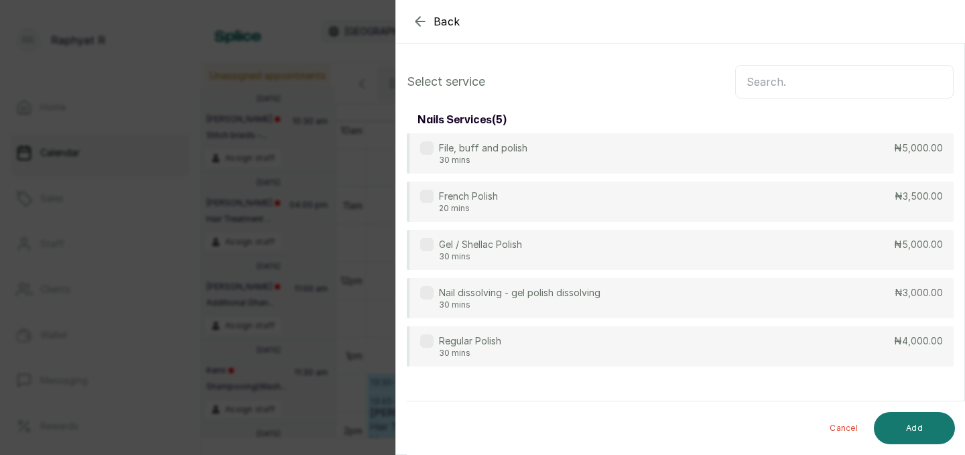
scroll to position [0, 0]
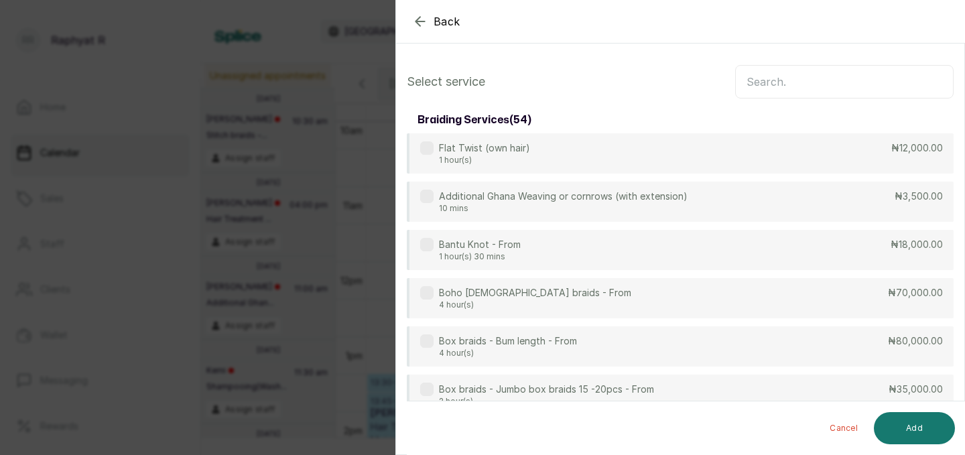
click at [758, 76] on input "text" at bounding box center [844, 82] width 218 height 34
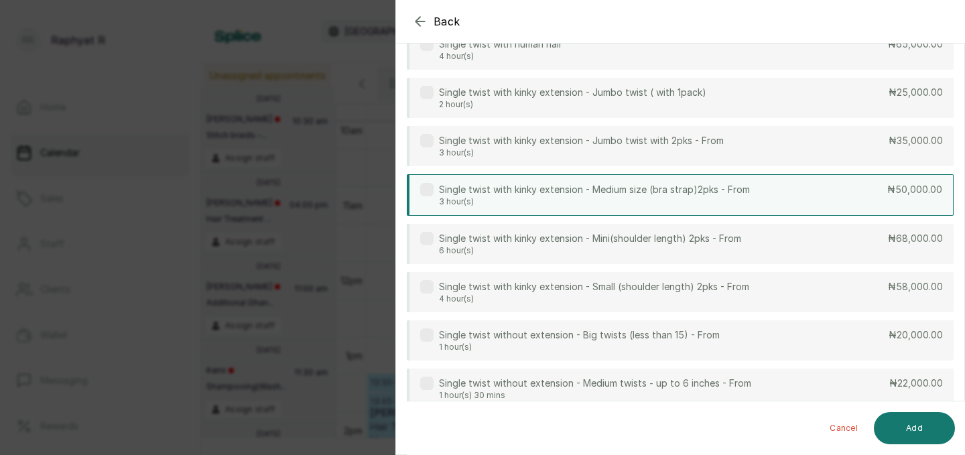
scroll to position [206, 0]
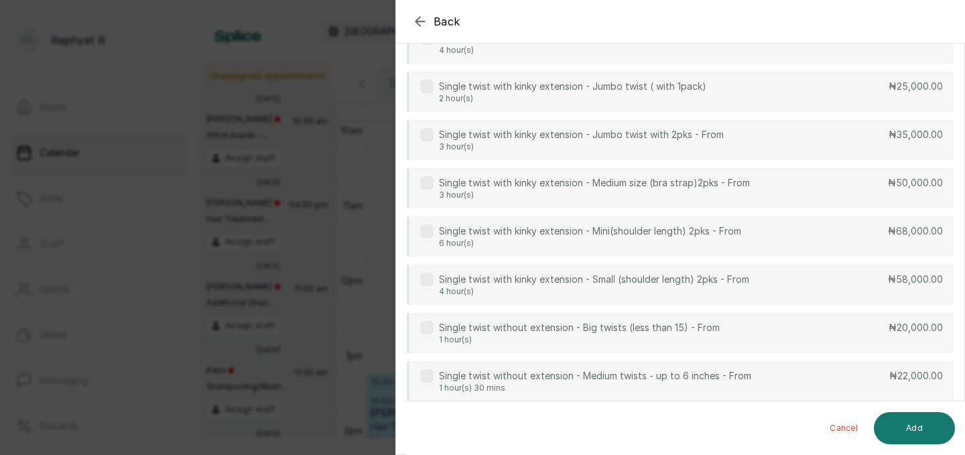
type input "twist"
click at [416, 16] on icon "button" at bounding box center [420, 21] width 16 height 16
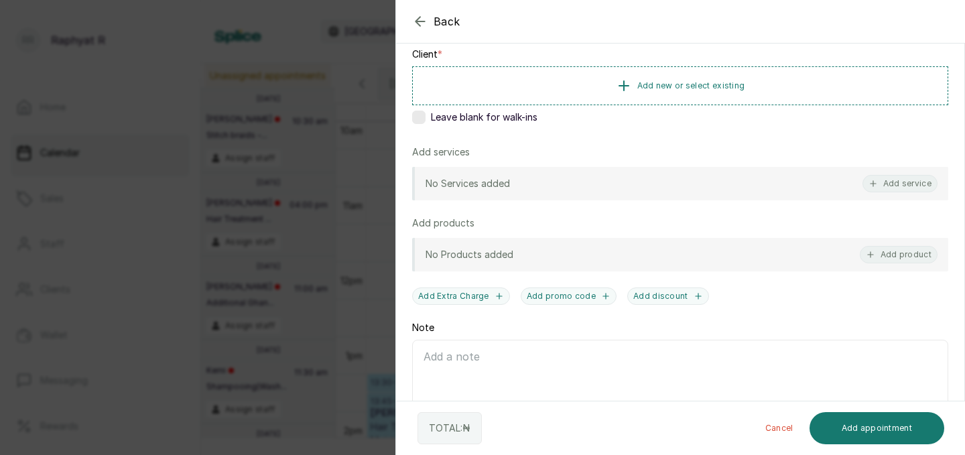
click at [420, 24] on icon "button" at bounding box center [420, 21] width 16 height 16
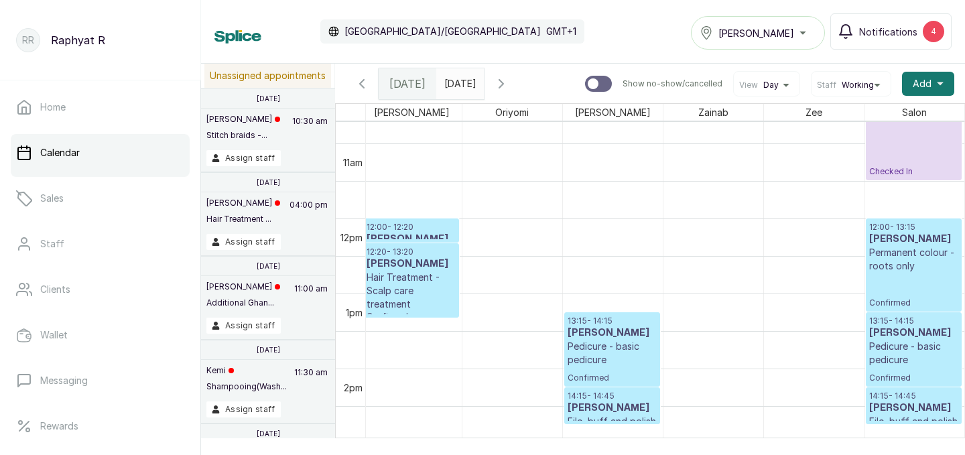
scroll to position [796, 0]
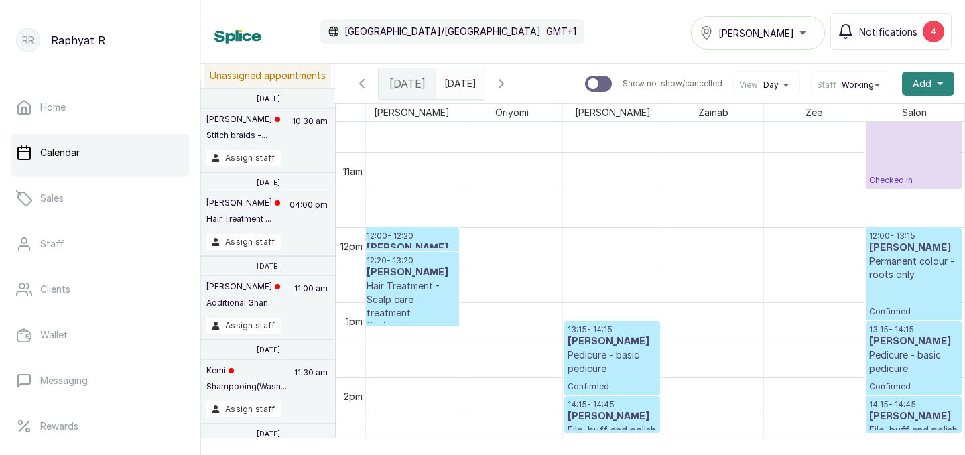
click at [932, 78] on button "Add +" at bounding box center [928, 84] width 52 height 24
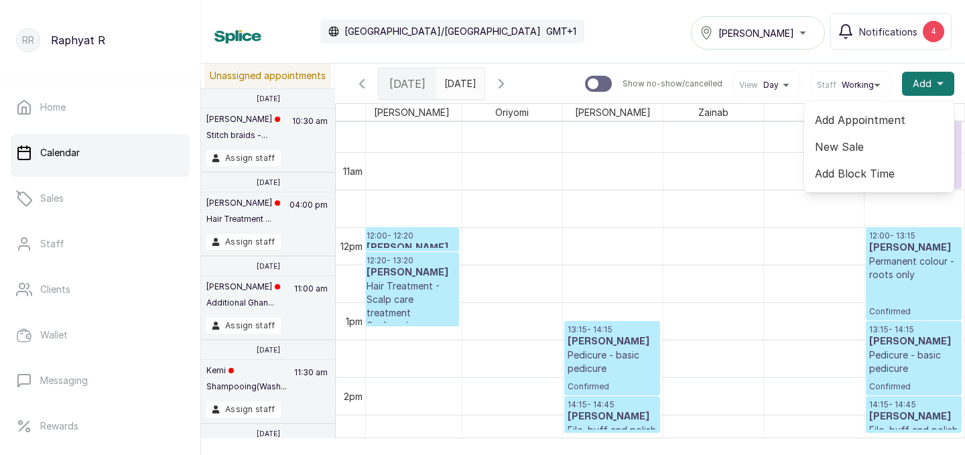
click at [882, 173] on span "Add Block Time" at bounding box center [879, 174] width 129 height 16
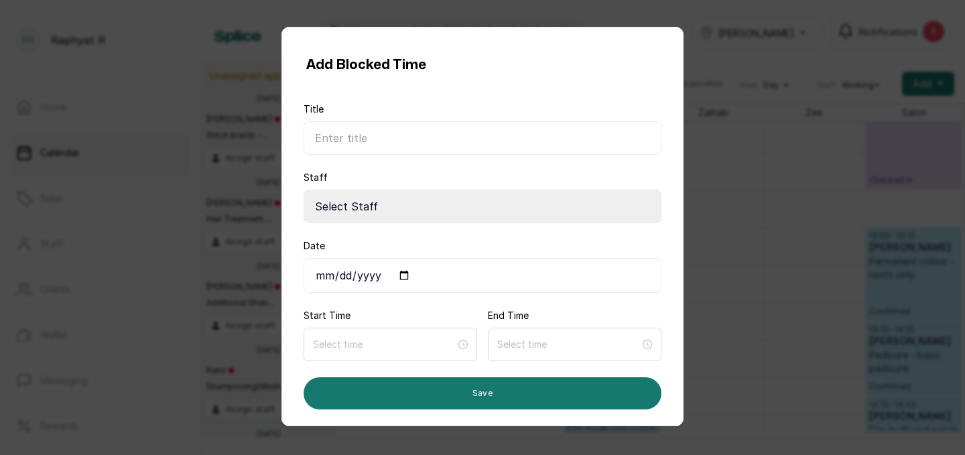
click at [388, 140] on input "Title" at bounding box center [483, 138] width 358 height 34
type input "Off"
click at [383, 206] on select "Select Staff Salon S - Junior Hairstylist Zee Z - Stylist Zainab Z - Stylist To…" at bounding box center [483, 207] width 358 height 34
select select "3e0dbf86-85ab-47d8-9731-177d7628c3fa"
click at [401, 274] on input "Date" at bounding box center [483, 275] width 358 height 35
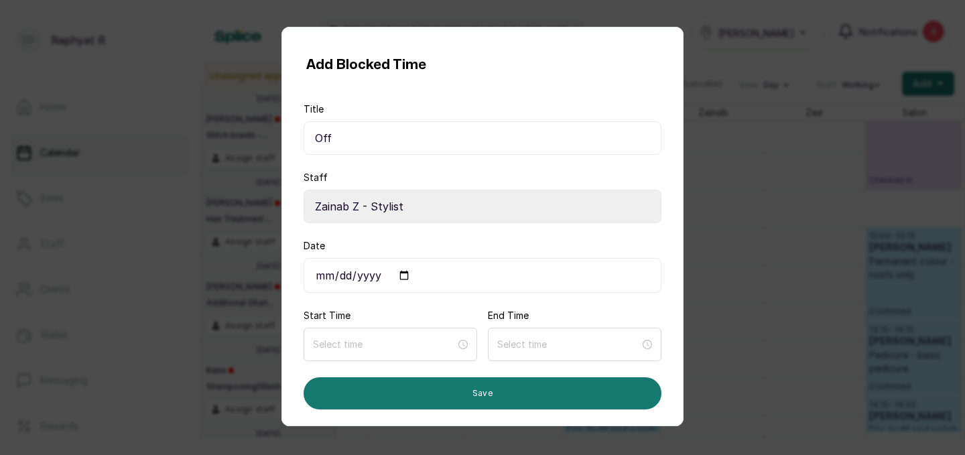
type input "2025-09-30"
click at [414, 330] on div at bounding box center [391, 345] width 174 height 34
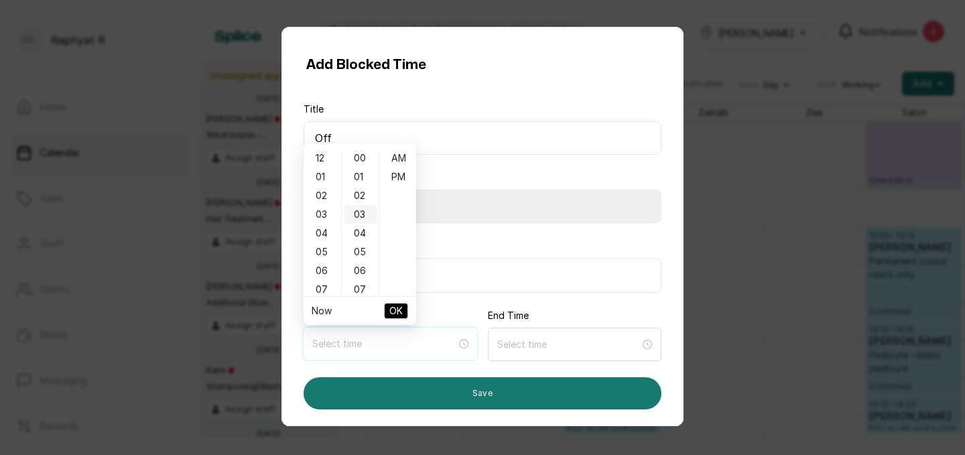
type input "12:03 am"
type input "3:00 am"
type input "6:00 am"
click at [328, 209] on div "09" at bounding box center [322, 213] width 32 height 19
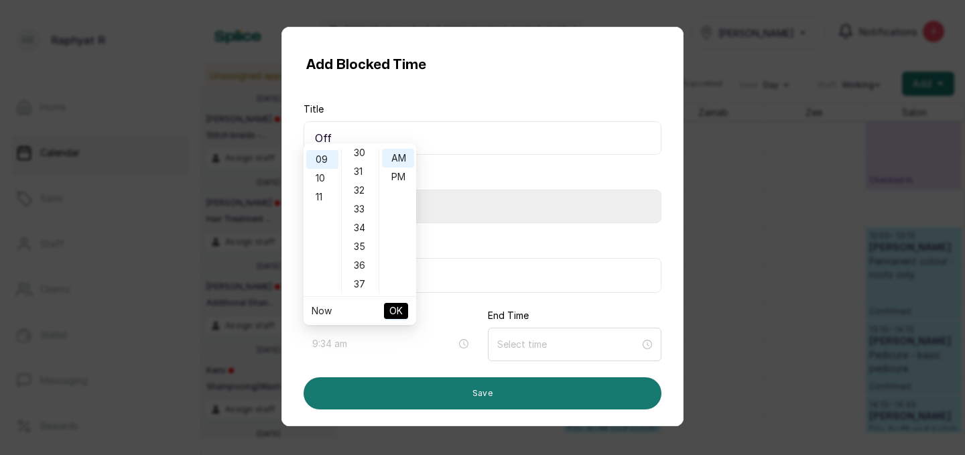
scroll to position [565, 0]
click at [357, 160] on div "30" at bounding box center [360, 156] width 32 height 19
type input "9:30 am"
click at [397, 314] on span "OK" at bounding box center [395, 310] width 13 height 25
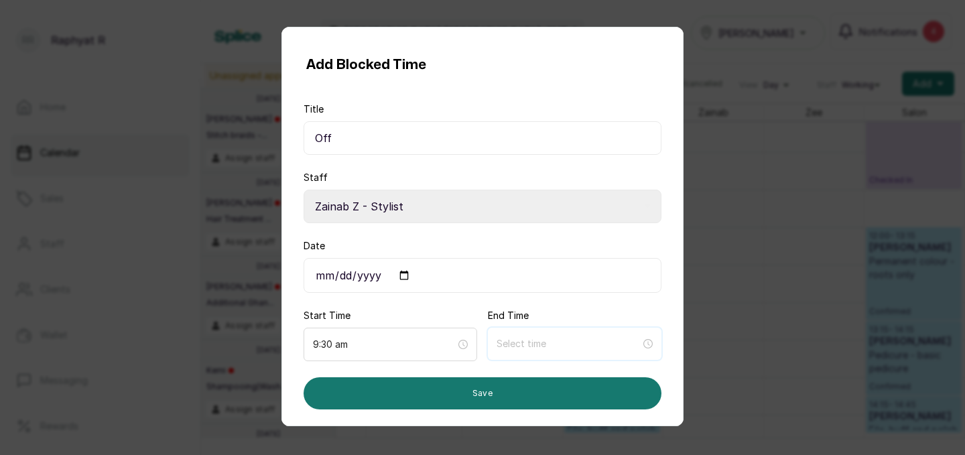
click at [531, 339] on input at bounding box center [569, 343] width 144 height 15
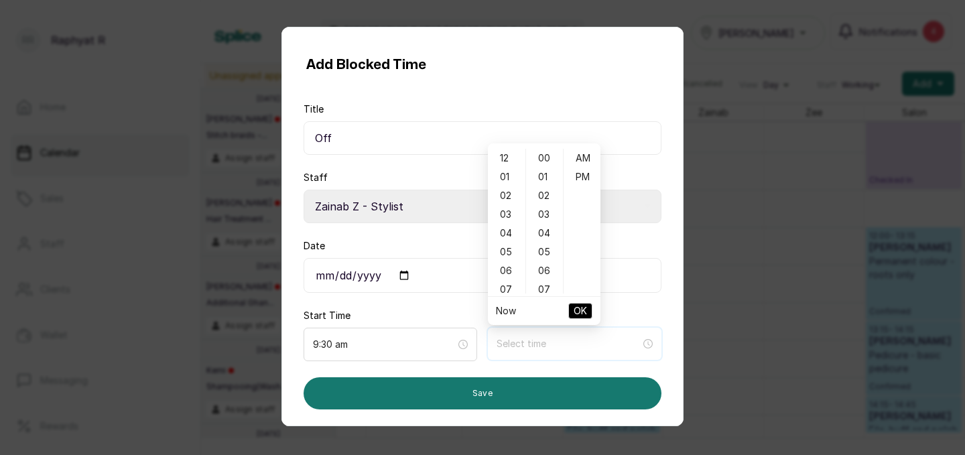
type input "7:00 am"
type input "4:00 am"
click at [505, 229] on div "06" at bounding box center [507, 231] width 32 height 19
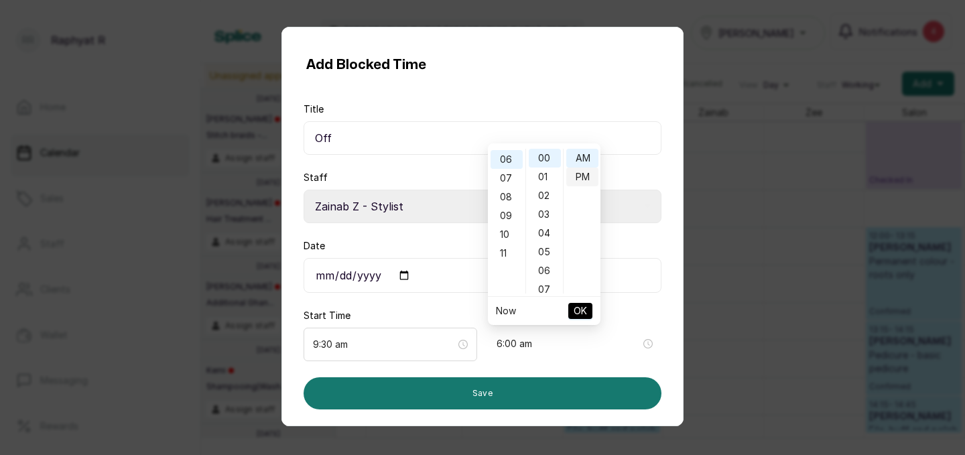
type input "6:00 pm"
click at [593, 176] on div "PM" at bounding box center [582, 177] width 32 height 19
click at [574, 309] on span "OK" at bounding box center [580, 310] width 13 height 25
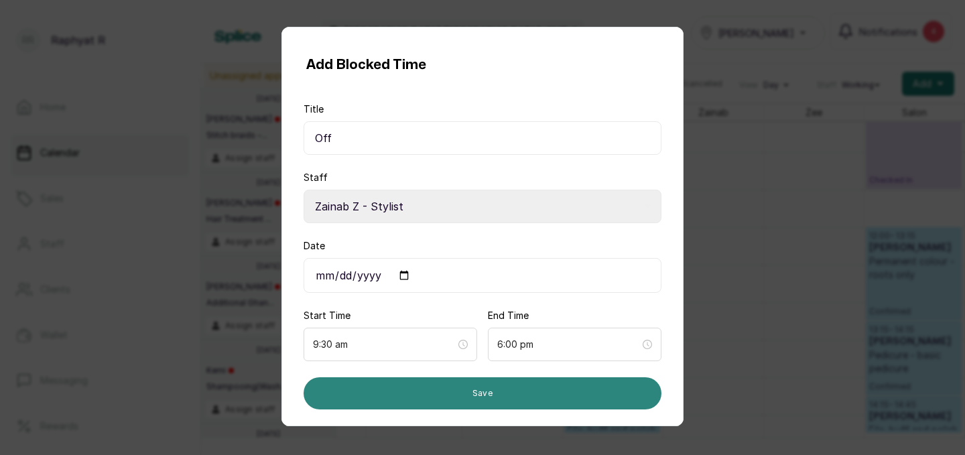
click at [502, 387] on button "Save" at bounding box center [483, 393] width 358 height 32
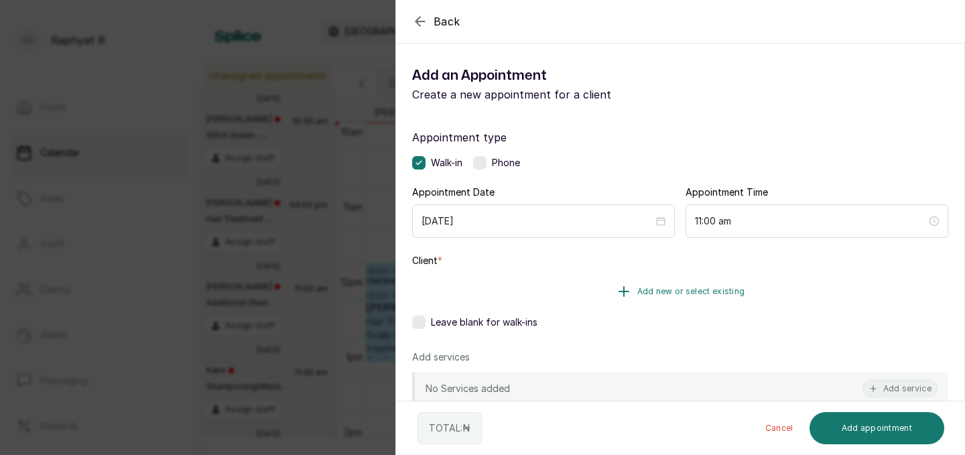
click at [693, 290] on span "Add new or select existing" at bounding box center [691, 291] width 108 height 11
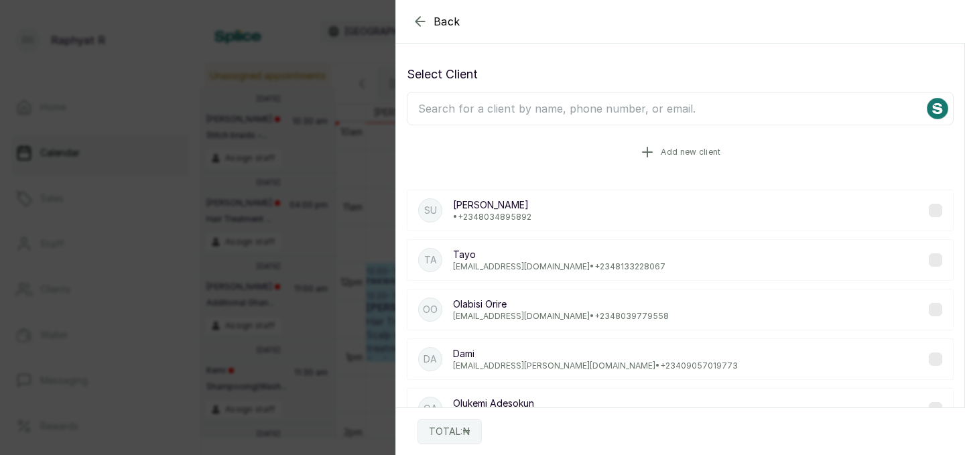
click at [643, 145] on icon "button" at bounding box center [647, 152] width 16 height 16
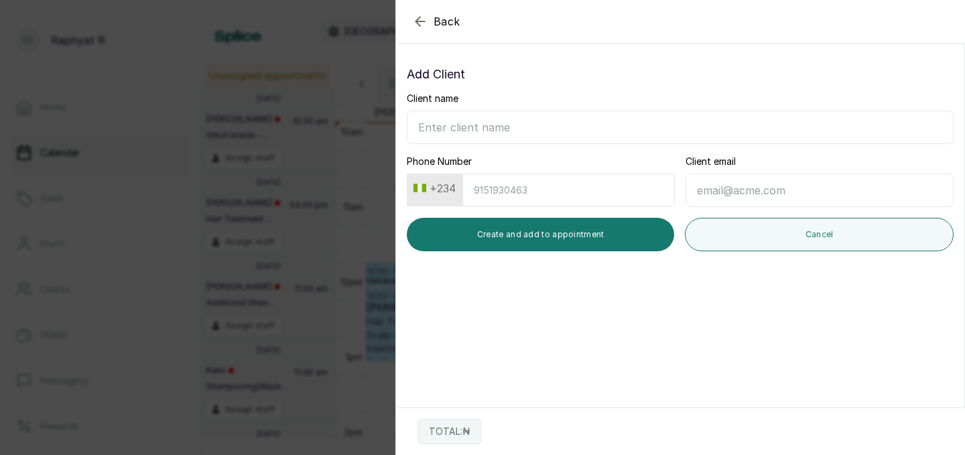
click at [503, 172] on div "Phone Number +234" at bounding box center [541, 181] width 268 height 52
click at [461, 184] on button "+234" at bounding box center [434, 188] width 53 height 21
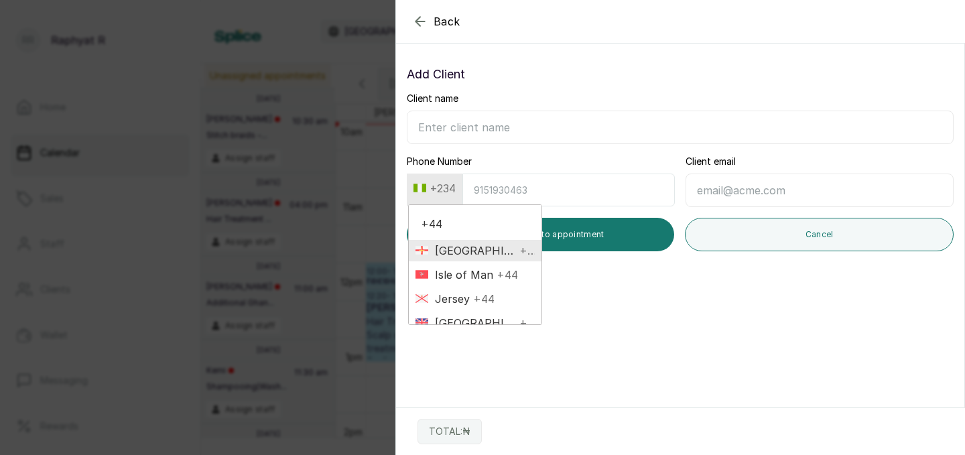
type input "+44"
click at [516, 247] on span "+44" at bounding box center [525, 251] width 19 height 16
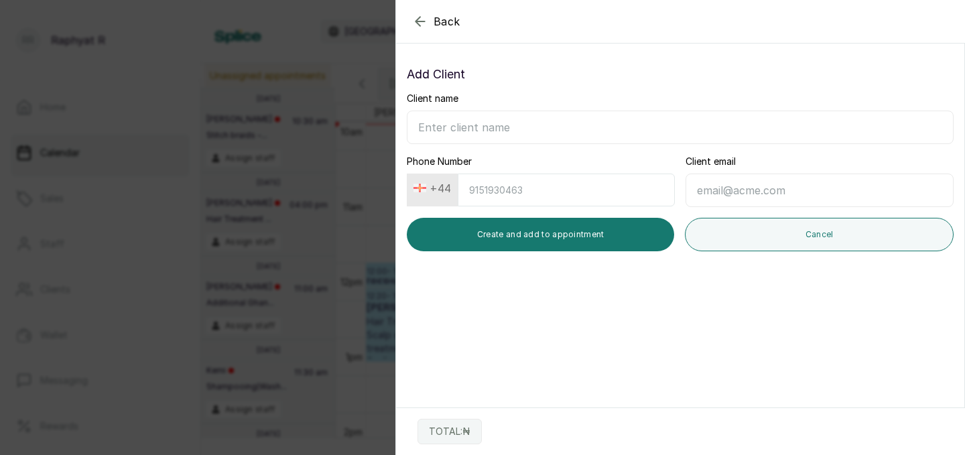
click at [481, 190] on input "Phone Number" at bounding box center [566, 190] width 217 height 33
type input "7341338919"
click at [429, 128] on input "Client name" at bounding box center [680, 128] width 547 height 34
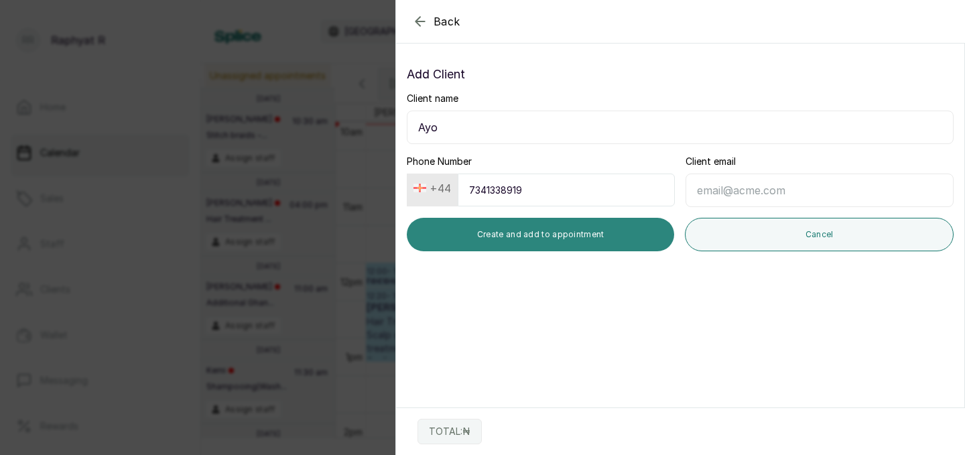
type input "Ayo"
click at [586, 229] on button "Create and add to appointment" at bounding box center [540, 235] width 267 height 34
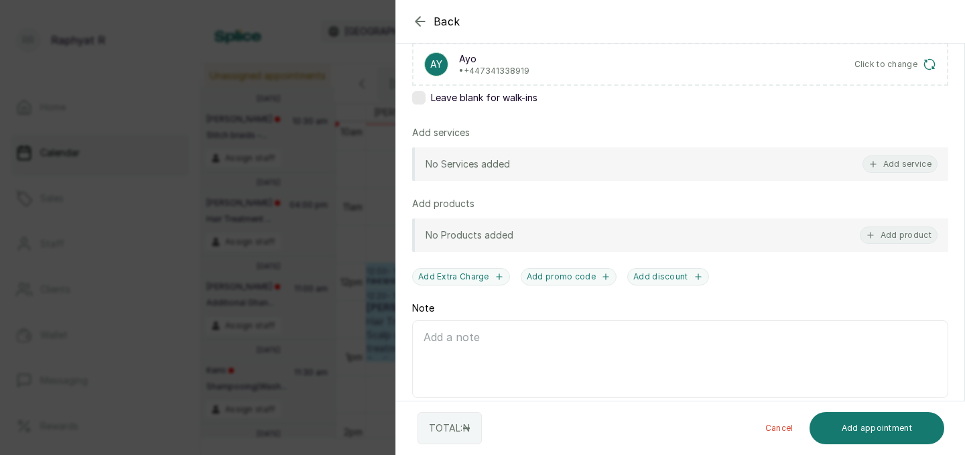
scroll to position [238, 0]
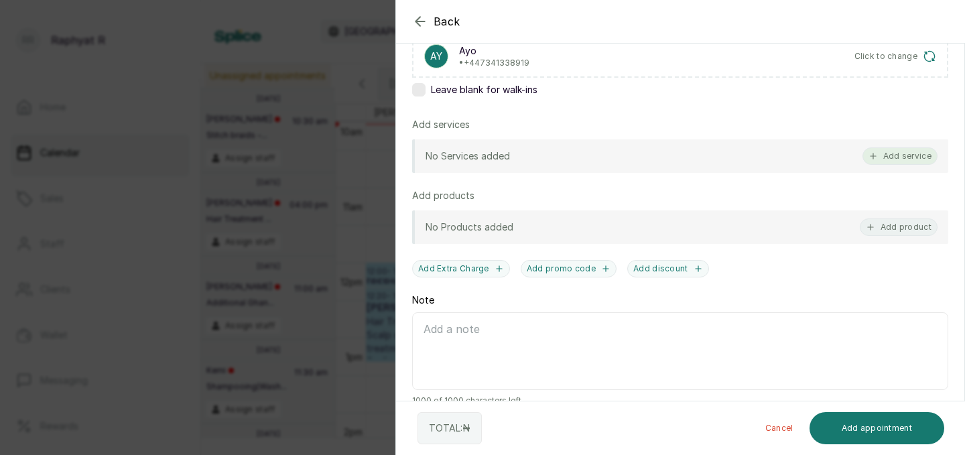
click at [919, 153] on button "Add service" at bounding box center [900, 155] width 75 height 17
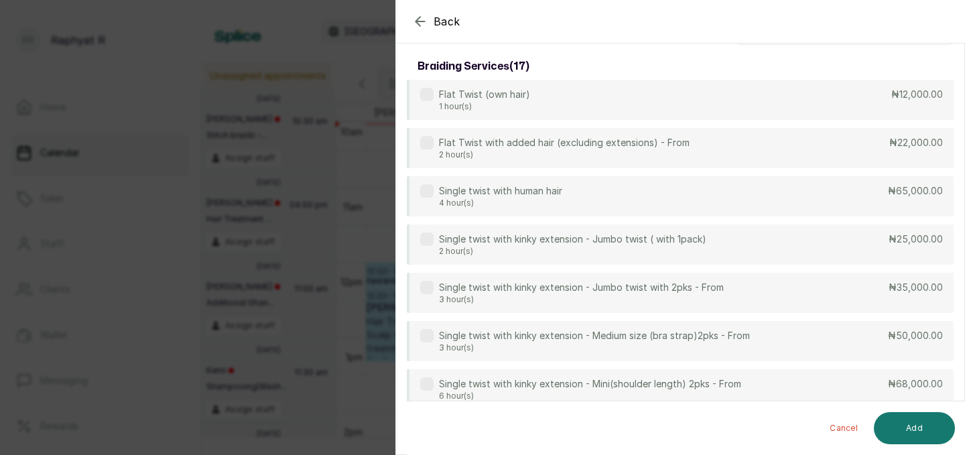
scroll to position [0, 0]
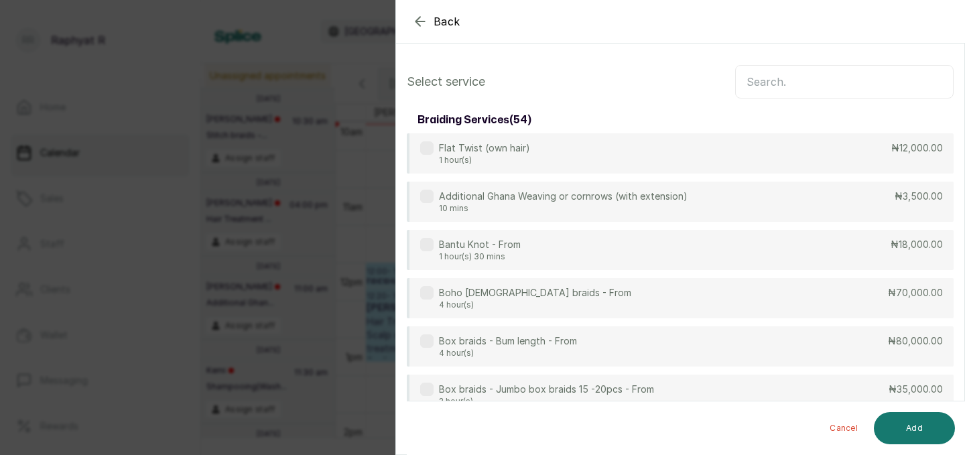
click at [756, 78] on input "text" at bounding box center [844, 82] width 218 height 34
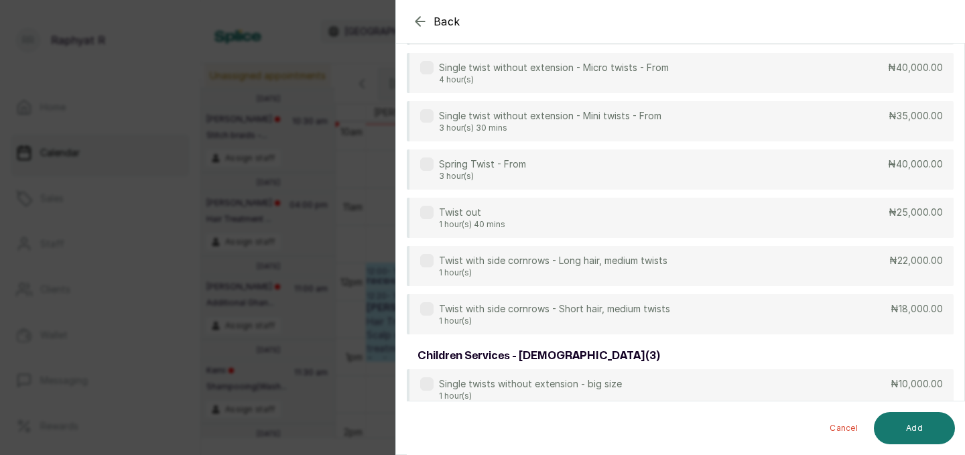
scroll to position [617, 0]
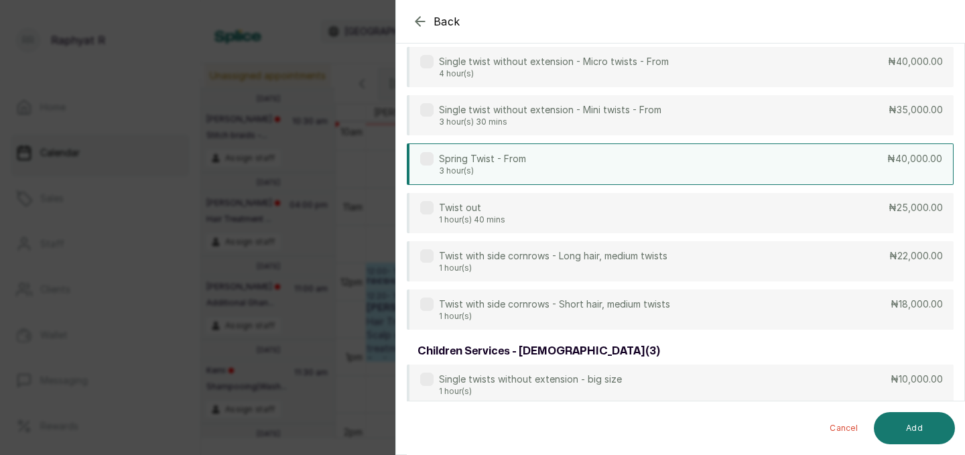
type input "twist"
click at [836, 159] on div "Spring Twist - From 3 hour(s) ₦40,000.00" at bounding box center [680, 164] width 547 height 42
click at [918, 423] on button "Add" at bounding box center [914, 428] width 81 height 32
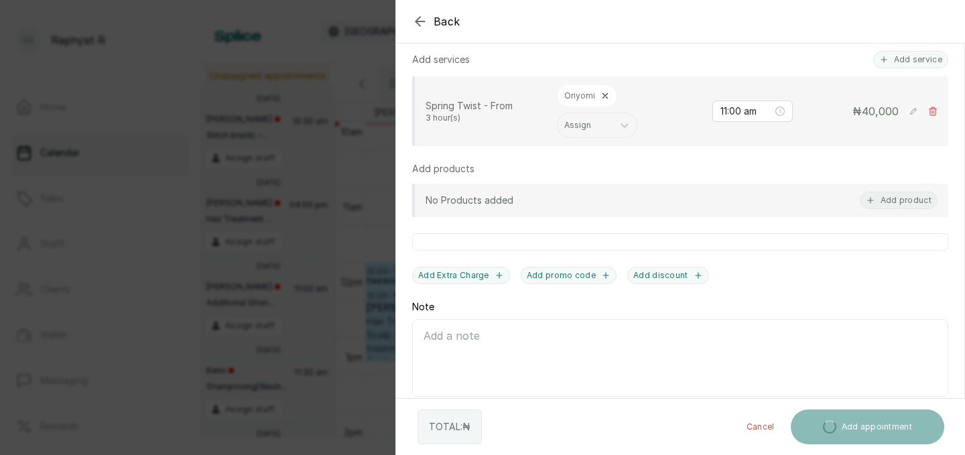
scroll to position [359, 0]
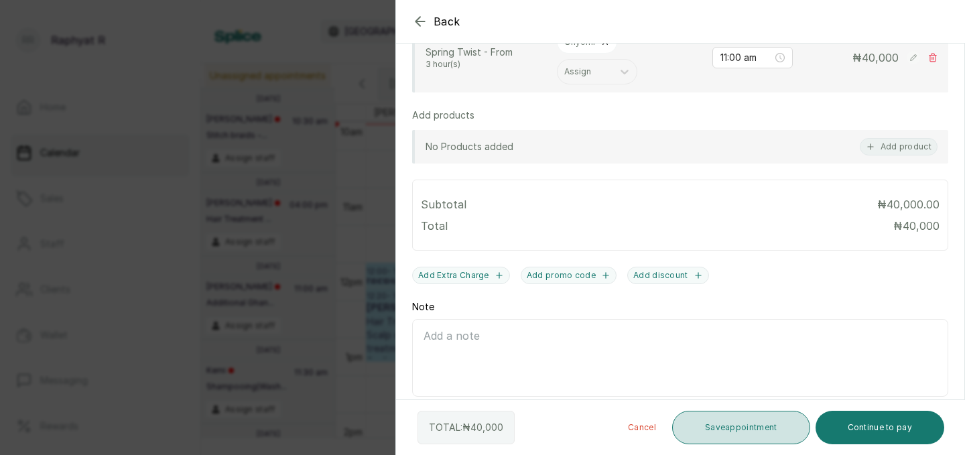
click at [753, 424] on button "Save appointment" at bounding box center [741, 428] width 138 height 34
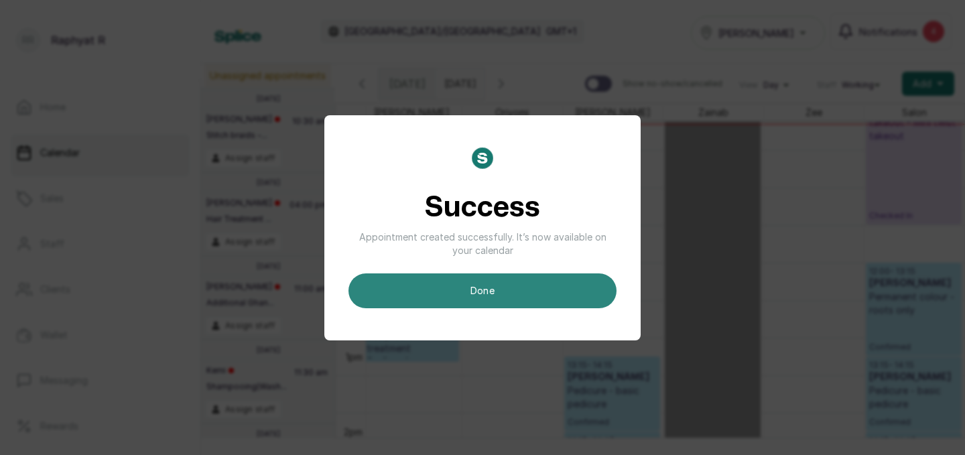
click at [527, 289] on button "done" at bounding box center [483, 290] width 268 height 35
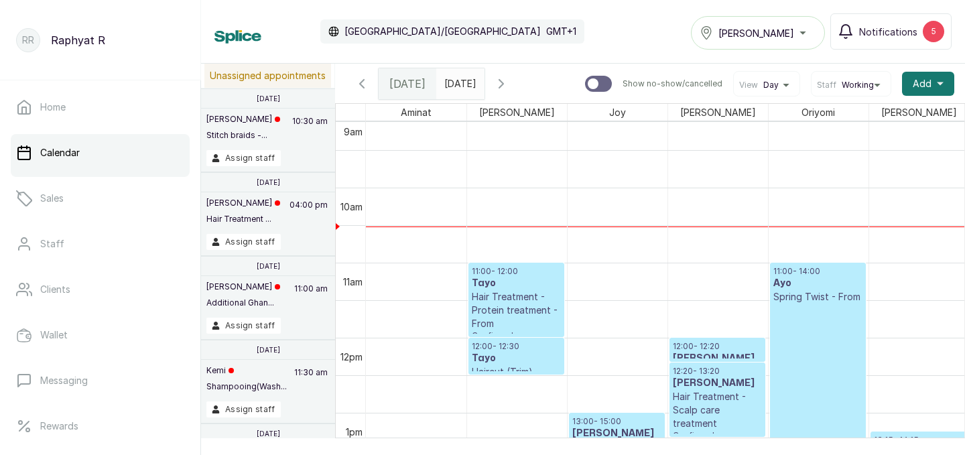
scroll to position [675, 0]
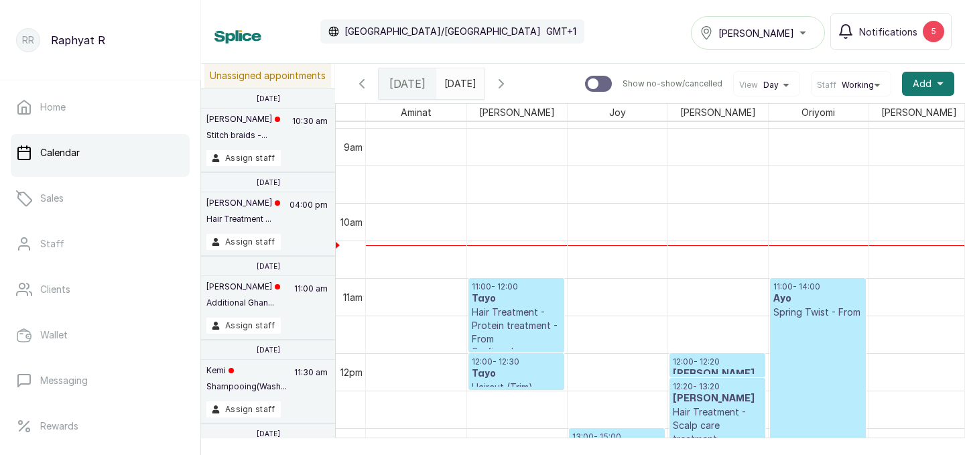
click at [834, 311] on p "Spring Twist - From" at bounding box center [817, 312] width 89 height 13
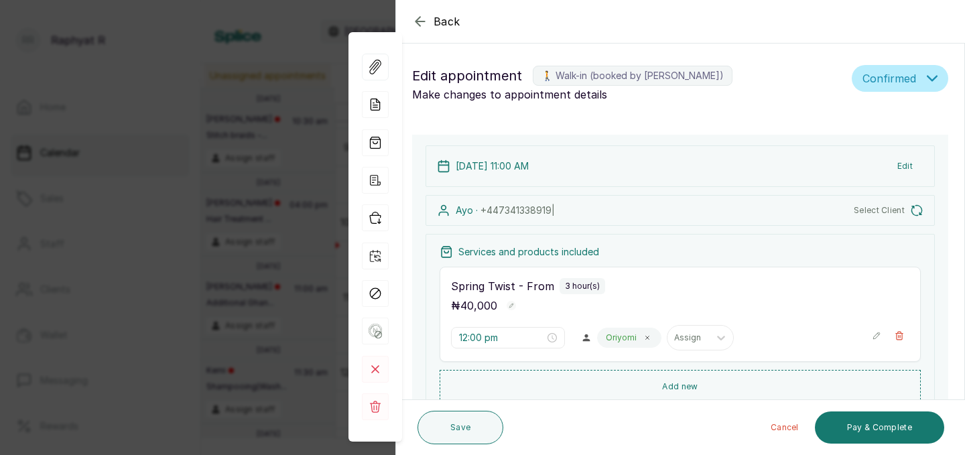
type input "11:00 am"
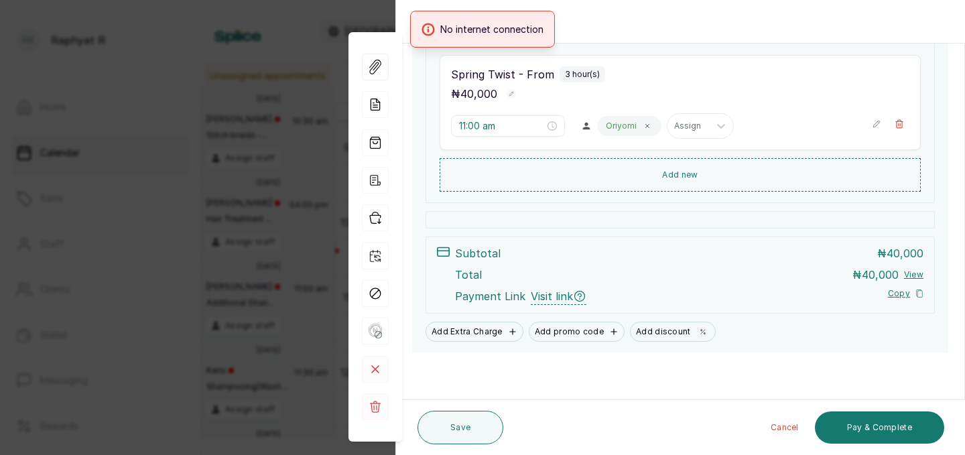
scroll to position [223, 0]
click at [705, 40] on div "No internet connection" at bounding box center [482, 29] width 965 height 37
click at [579, 25] on div "No internet connection" at bounding box center [482, 29] width 965 height 37
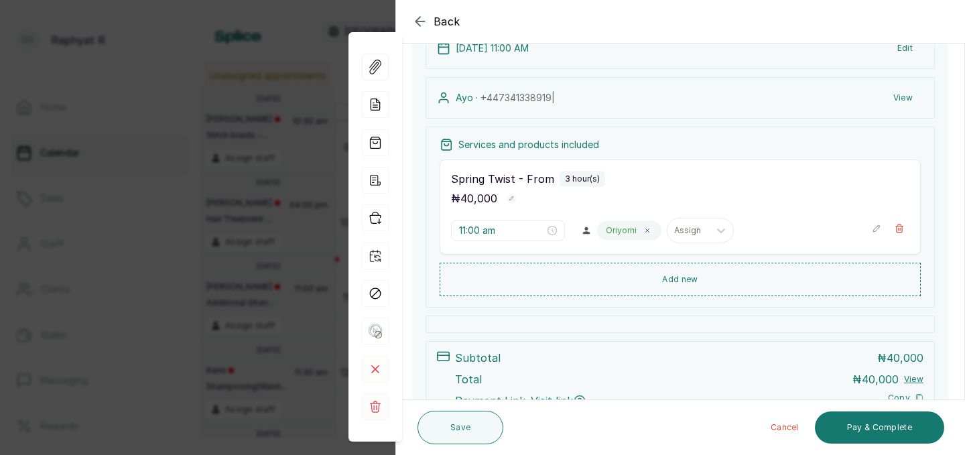
scroll to position [125, 0]
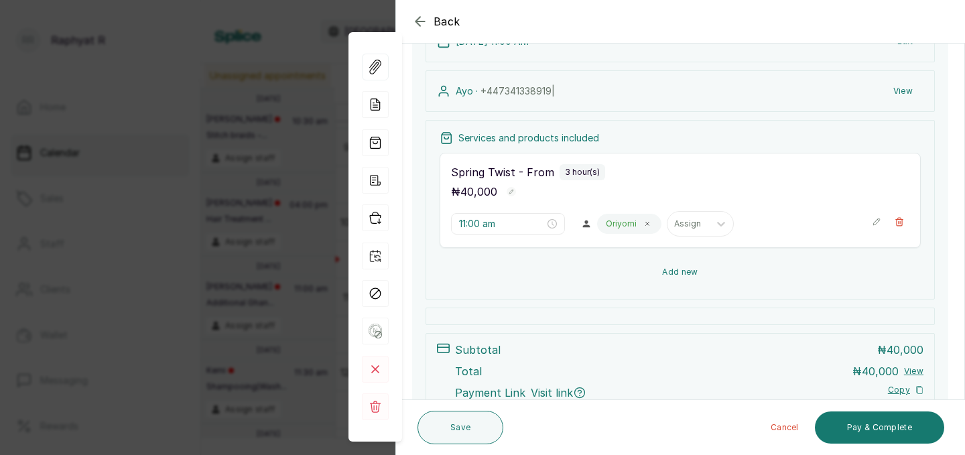
click at [691, 264] on button "Add new" at bounding box center [680, 272] width 481 height 32
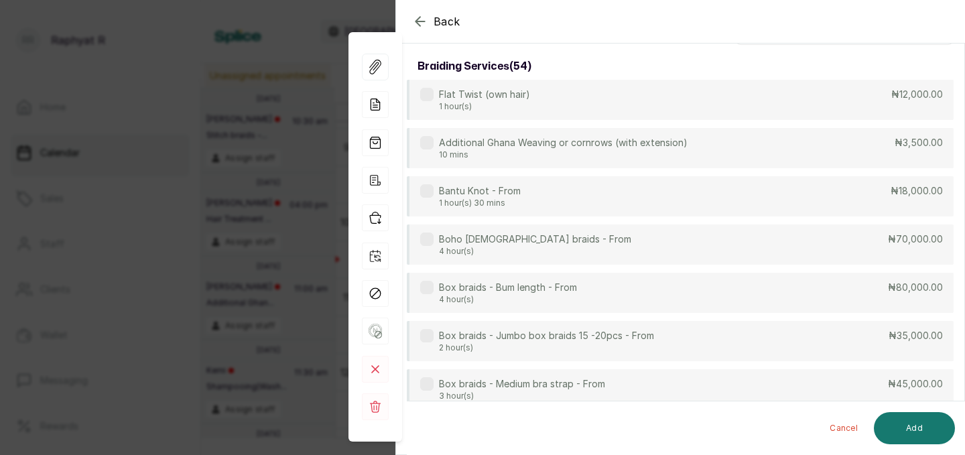
scroll to position [0, 0]
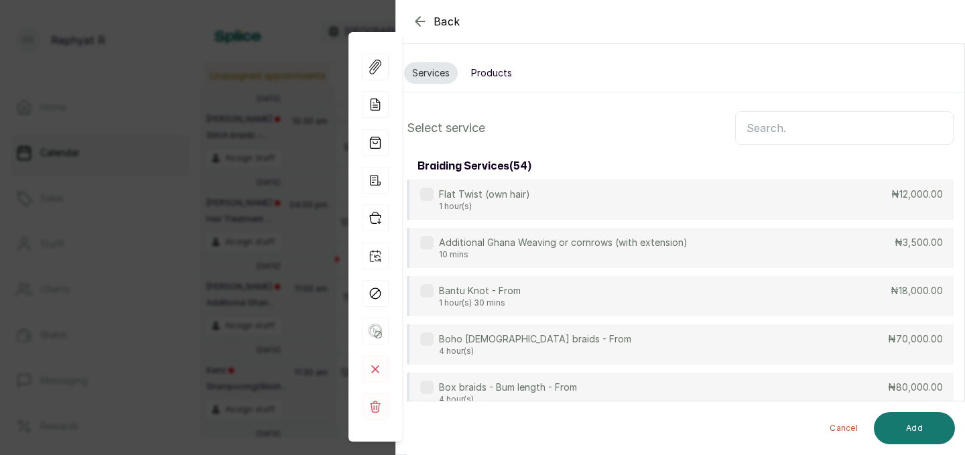
click at [755, 126] on input "text" at bounding box center [844, 128] width 218 height 34
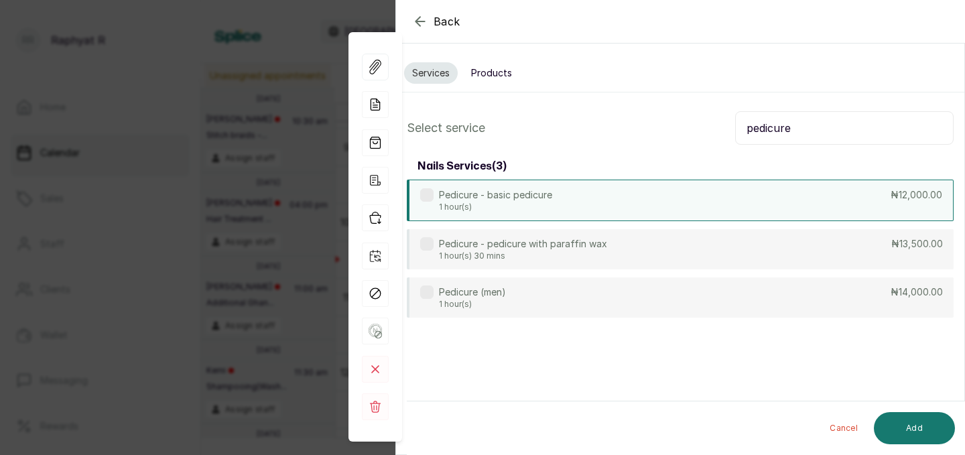
type input "pedicure"
click at [723, 188] on div "Pedicure - basic pedicure 1 hour(s) ₦12,000.00" at bounding box center [680, 201] width 547 height 42
click at [909, 421] on button "Add" at bounding box center [914, 428] width 81 height 32
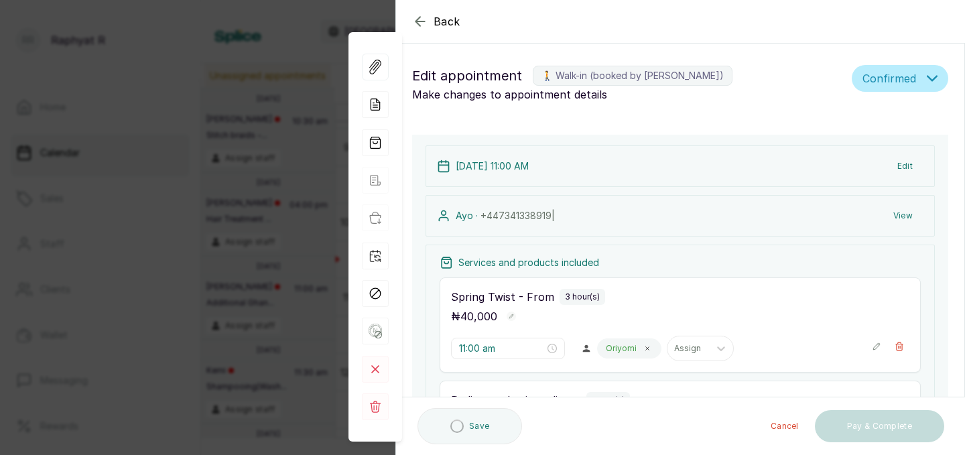
type input "2:00 pm"
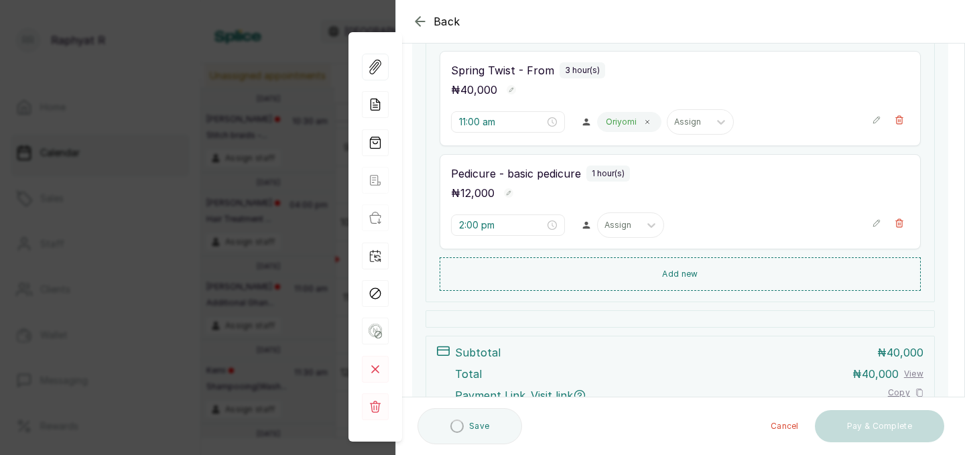
scroll to position [228, 0]
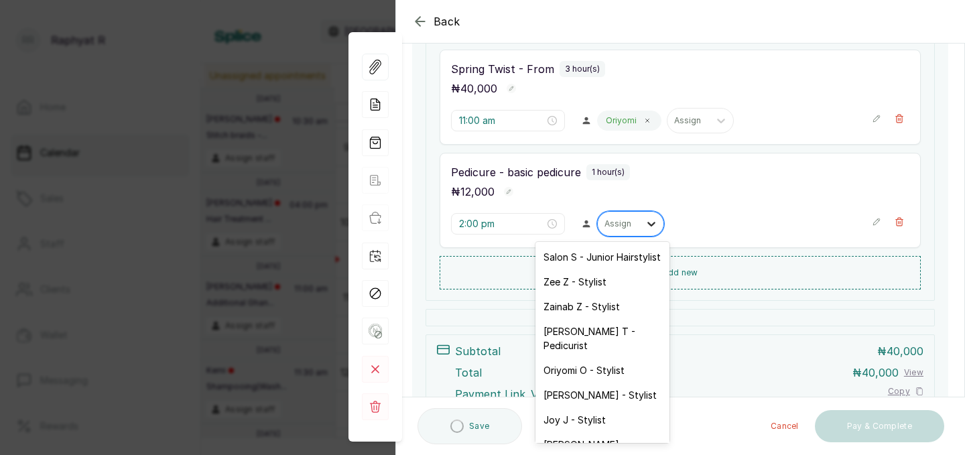
click at [645, 223] on icon at bounding box center [651, 223] width 13 height 13
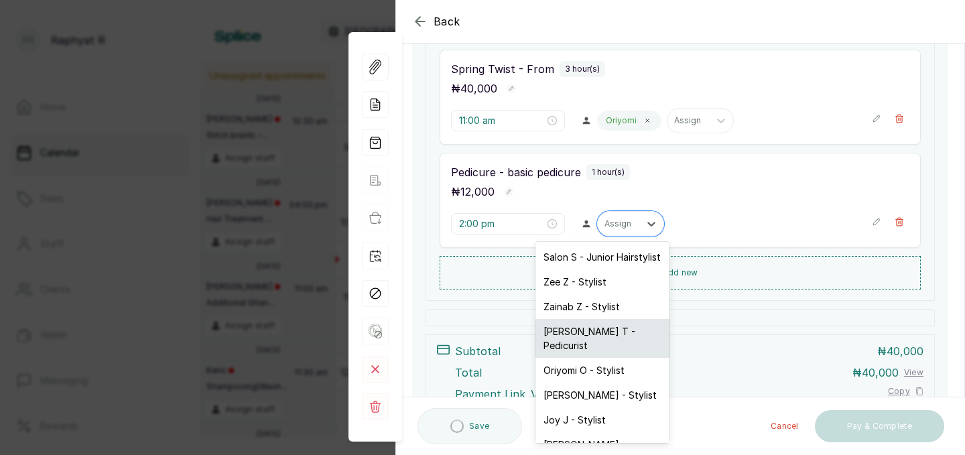
click at [619, 334] on div "Tope T - Pedicurist" at bounding box center [603, 338] width 134 height 39
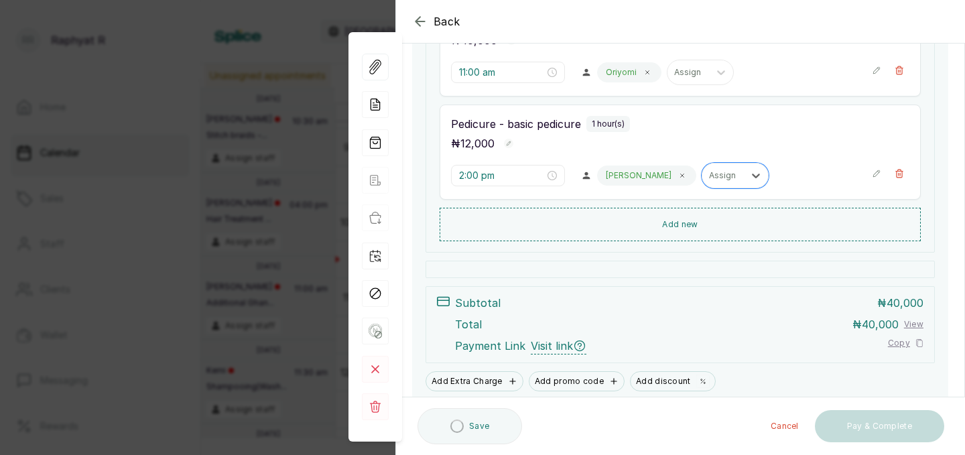
scroll to position [292, 0]
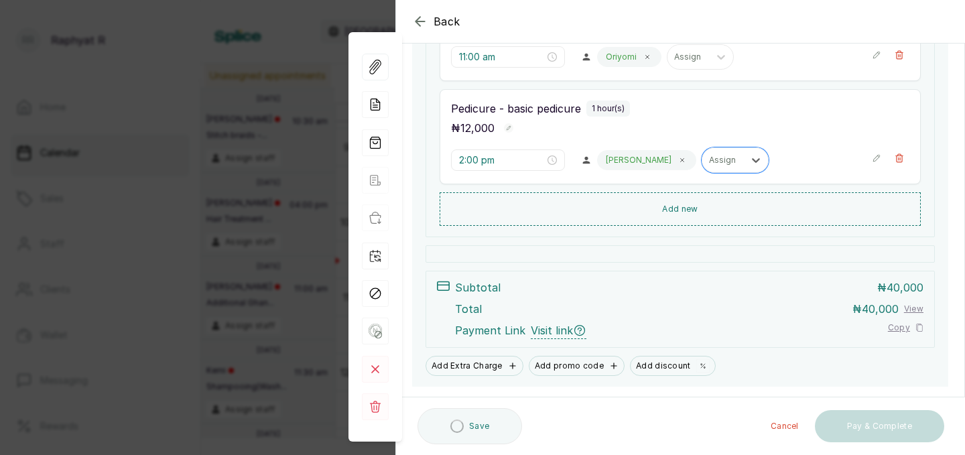
click at [420, 17] on icon "button" at bounding box center [420, 21] width 9 height 9
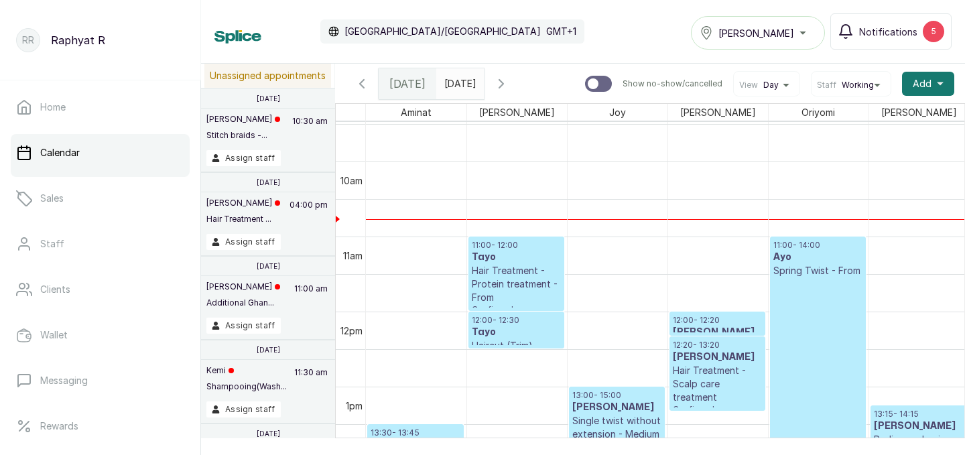
scroll to position [704, 0]
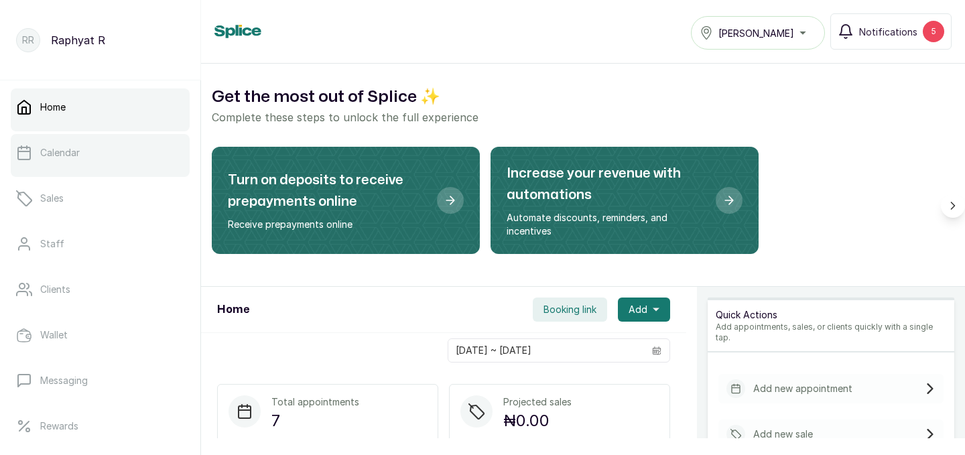
click at [70, 160] on link "Calendar" at bounding box center [100, 153] width 179 height 38
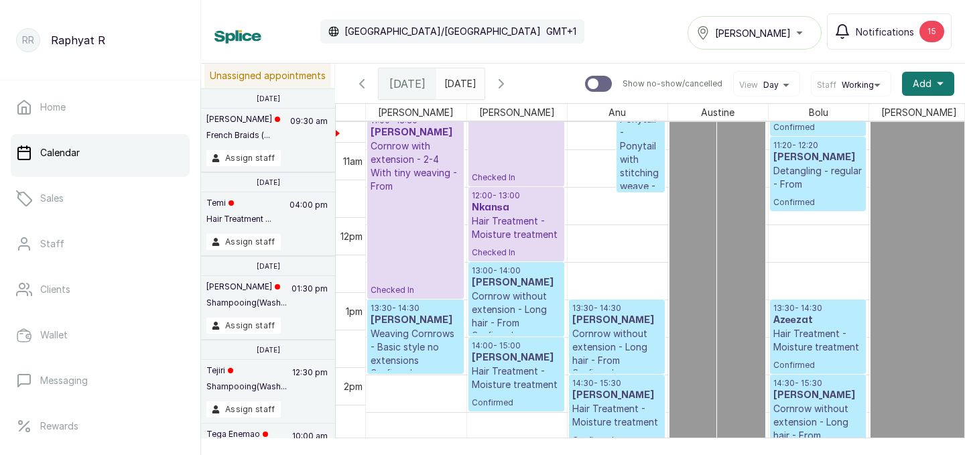
scroll to position [836, 0]
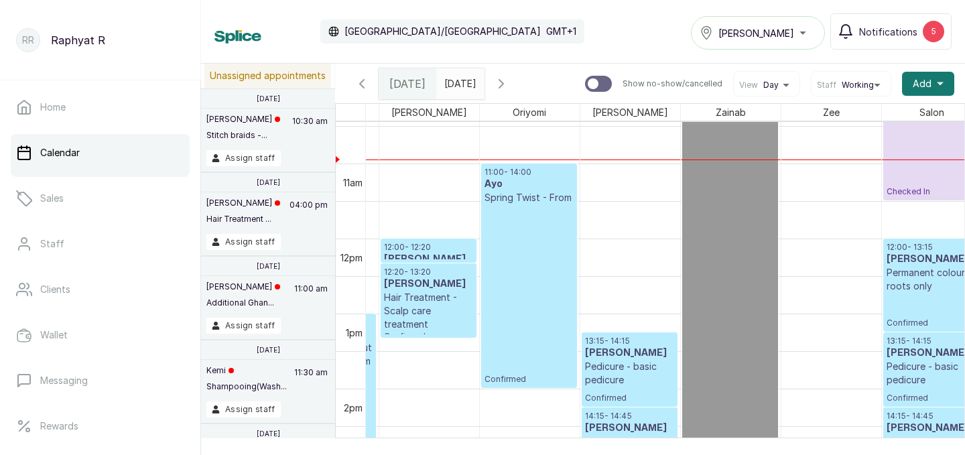
scroll to position [784, 274]
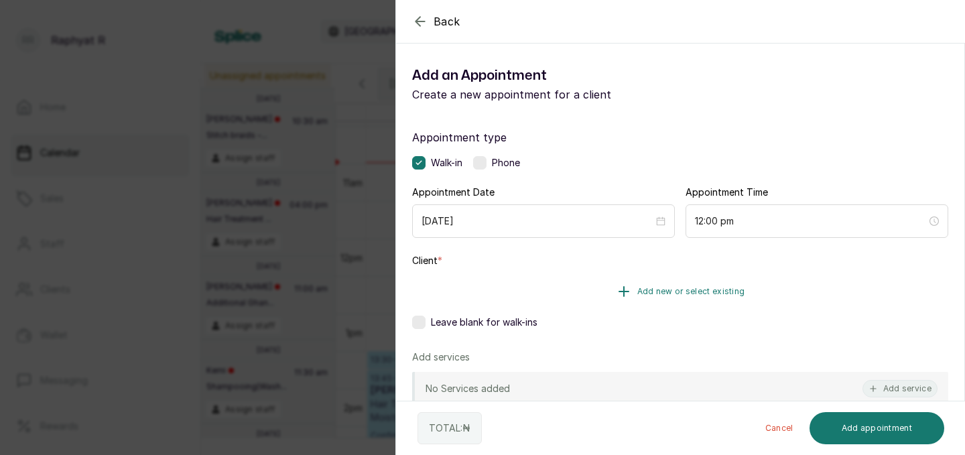
click at [691, 288] on span "Add new or select existing" at bounding box center [691, 291] width 108 height 11
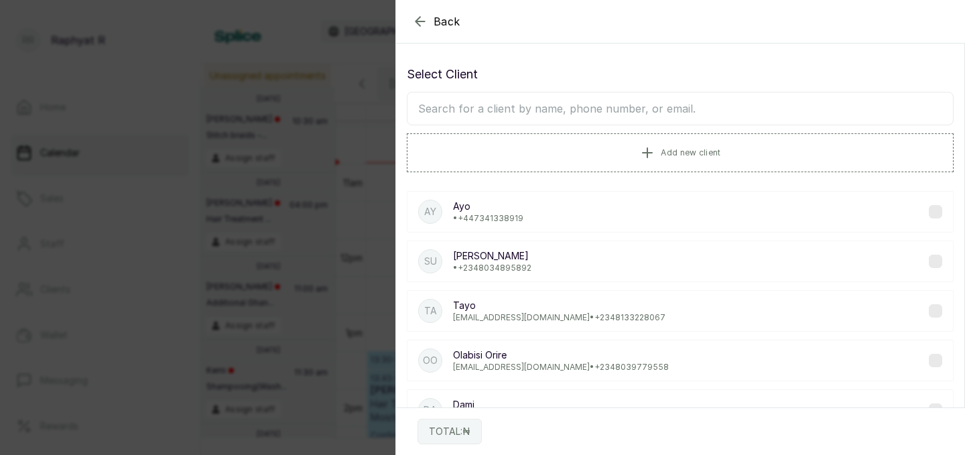
click at [457, 110] on input "text" at bounding box center [680, 109] width 547 height 34
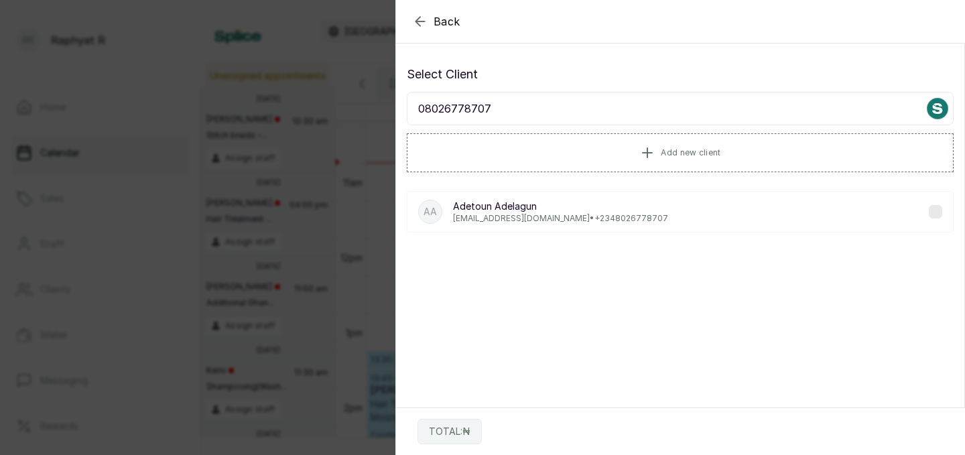
type input "08026778707"
click at [497, 226] on div "AA Adetoun Adelagun ronkeadelagun1@gmail.com • +234 8026778707" at bounding box center [680, 212] width 547 height 42
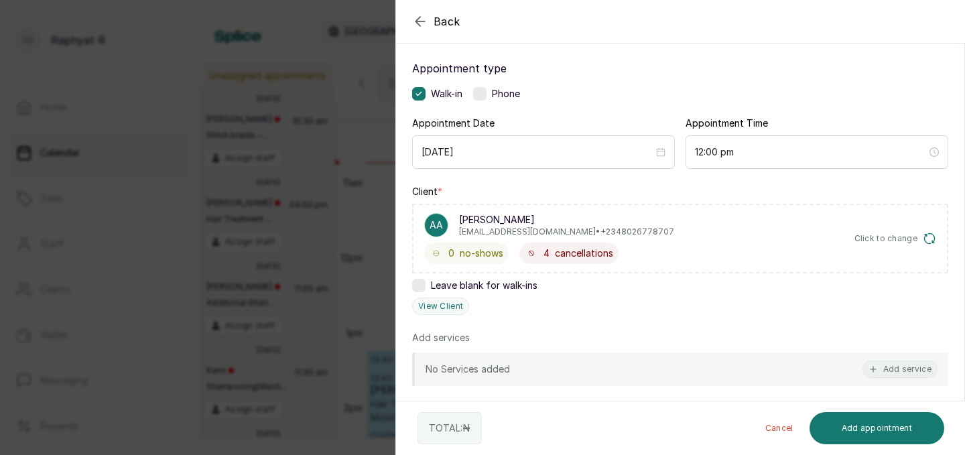
scroll to position [113, 0]
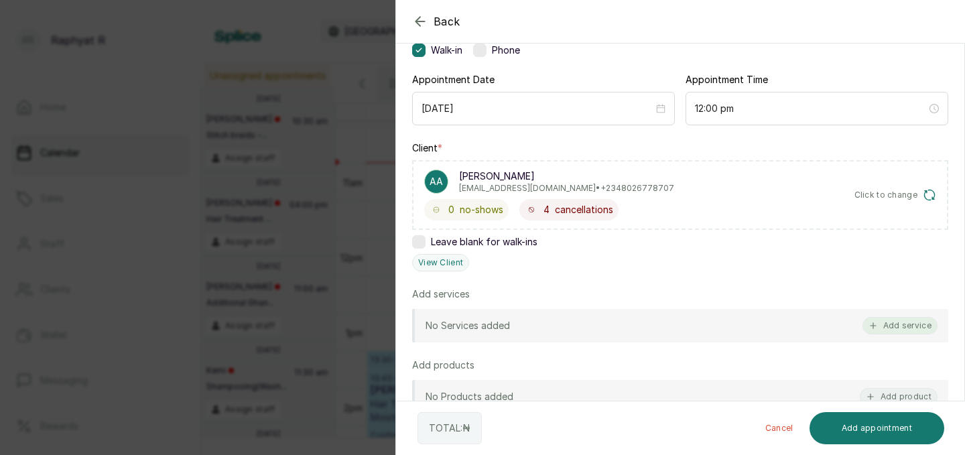
click at [910, 323] on button "Add service" at bounding box center [900, 325] width 75 height 17
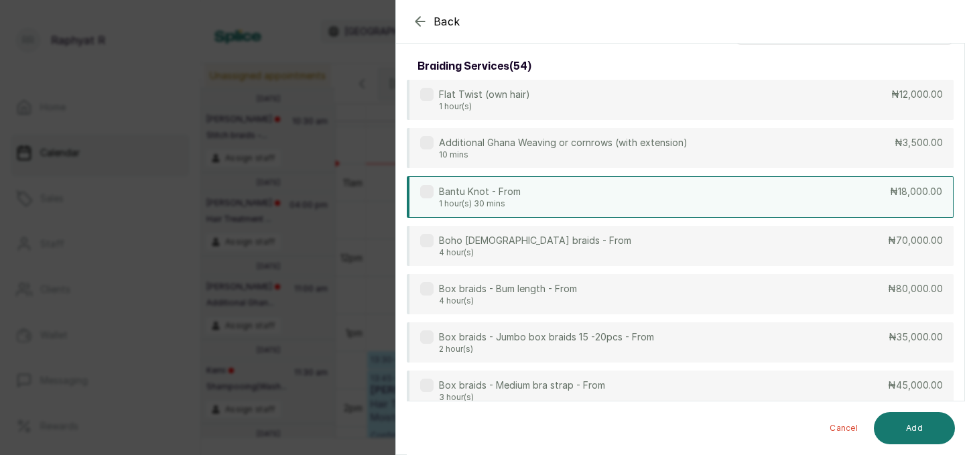
scroll to position [0, 0]
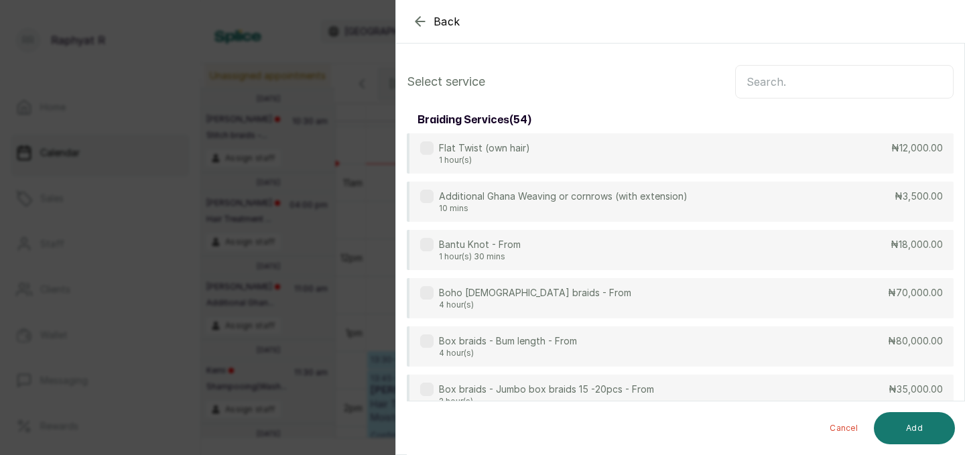
click at [754, 82] on input "text" at bounding box center [844, 82] width 218 height 34
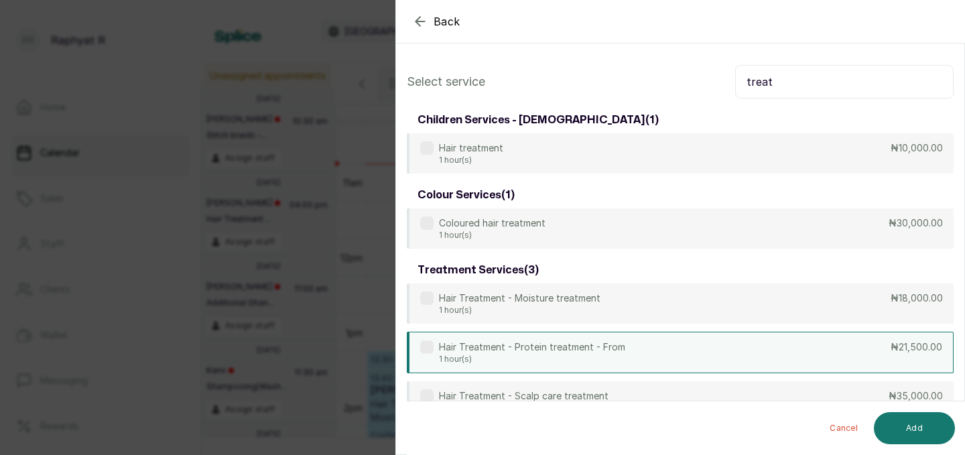
type input "treat"
click at [672, 346] on div "Hair Treatment - Protein treatment - From 1 hour(s) ₦21,500.00" at bounding box center [680, 353] width 547 height 42
click at [909, 424] on button "Add" at bounding box center [914, 428] width 81 height 32
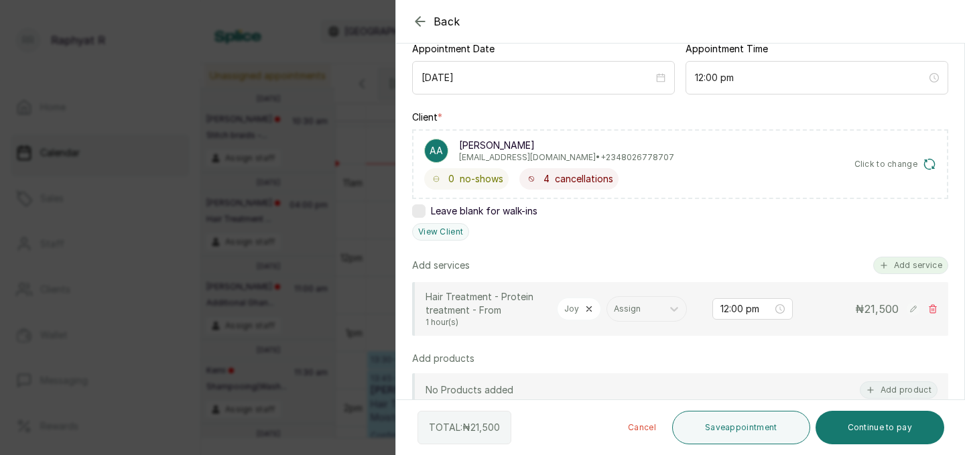
click at [903, 263] on button "Add service" at bounding box center [910, 265] width 75 height 17
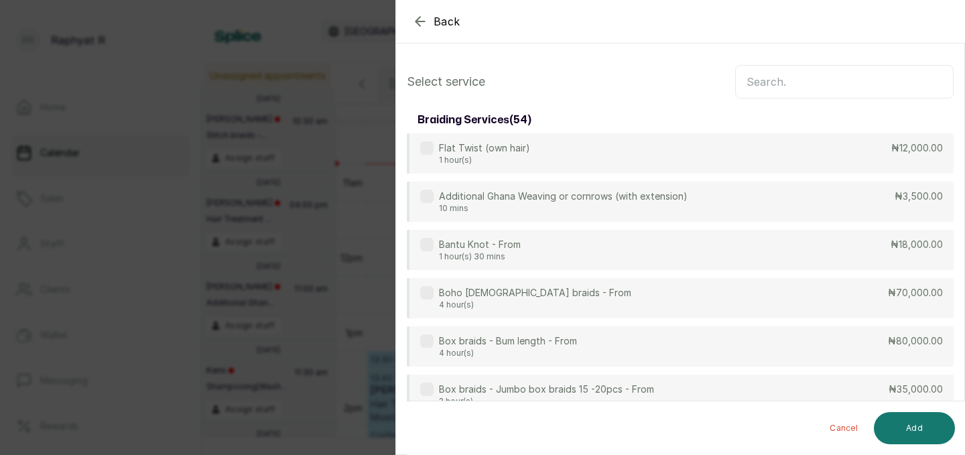
click at [755, 81] on input "text" at bounding box center [844, 82] width 218 height 34
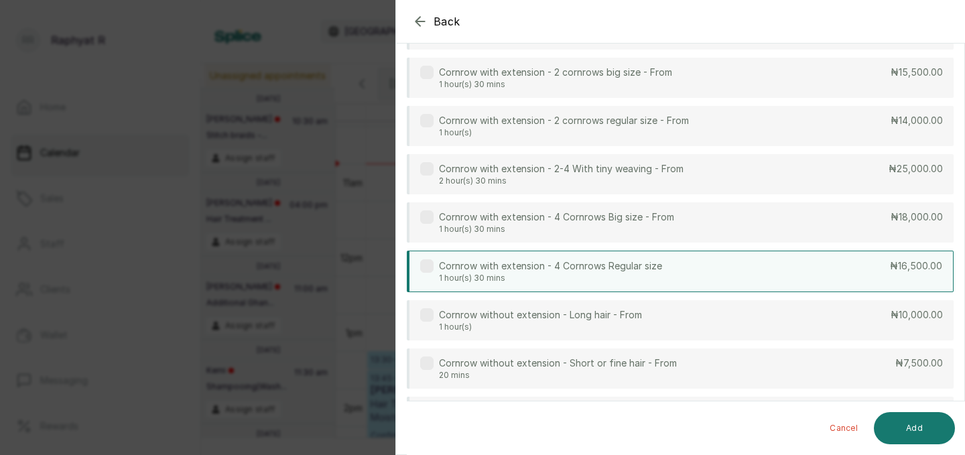
scroll to position [127, 0]
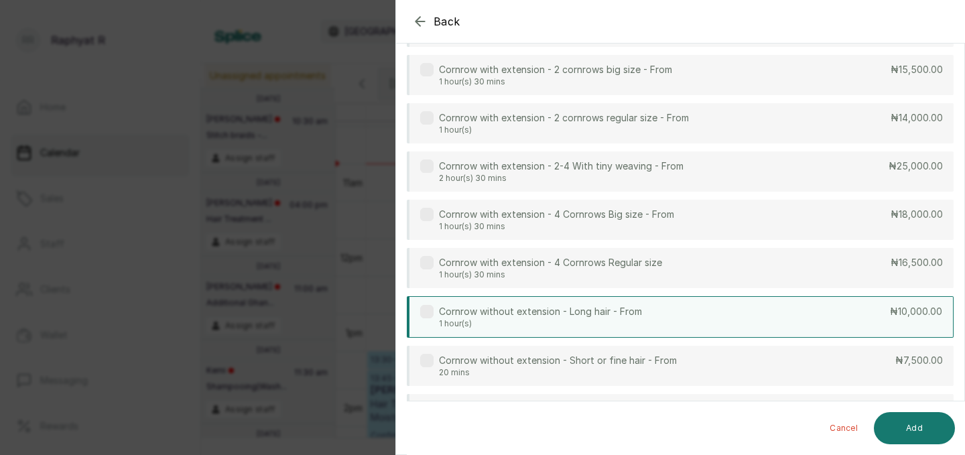
click at [746, 310] on div "Cornrow without extension - Long hair - From 1 hour(s) ₦10,000.00" at bounding box center [680, 317] width 547 height 42
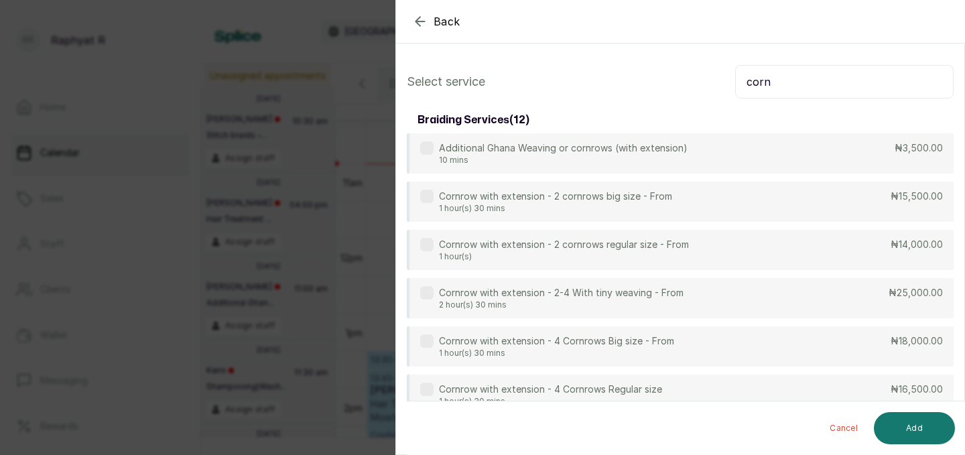
click at [780, 86] on input "corn" at bounding box center [844, 82] width 218 height 34
type input "c"
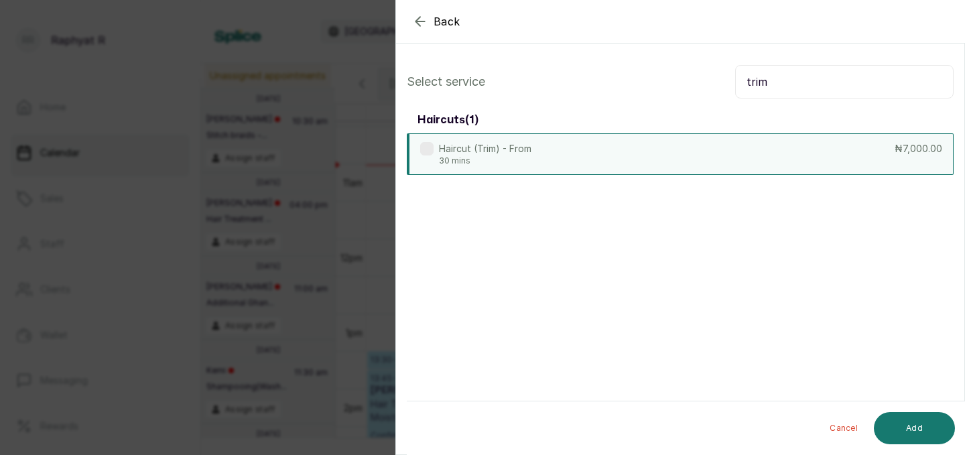
type input "trim"
click at [783, 152] on div "Haircut (Trim) - From 30 mins ₦7,000.00" at bounding box center [680, 154] width 547 height 42
click at [918, 421] on button "Add" at bounding box center [914, 428] width 81 height 32
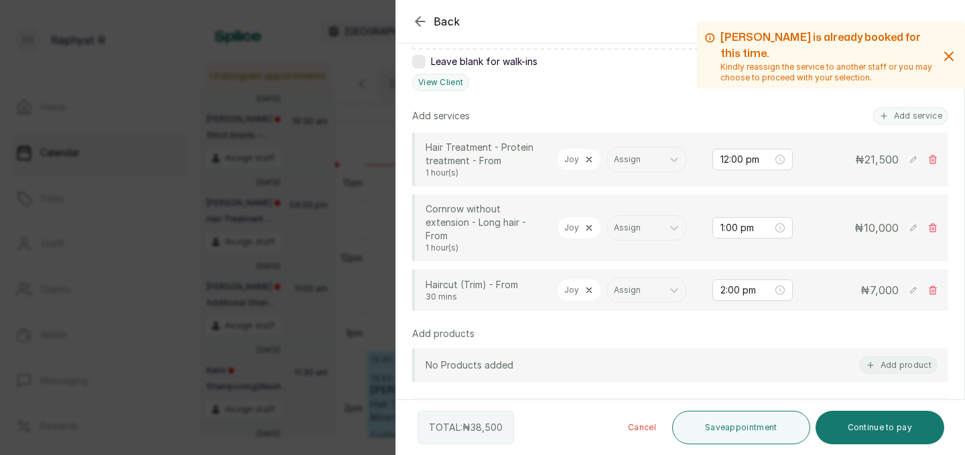
scroll to position [304, 0]
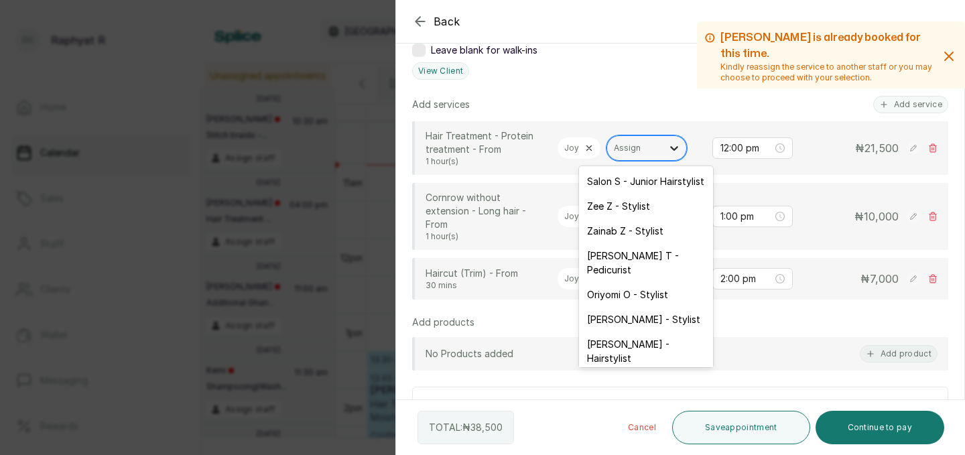
click at [672, 150] on icon at bounding box center [674, 147] width 13 height 13
click at [651, 282] on div "Oriyomi O - Stylist" at bounding box center [646, 294] width 134 height 25
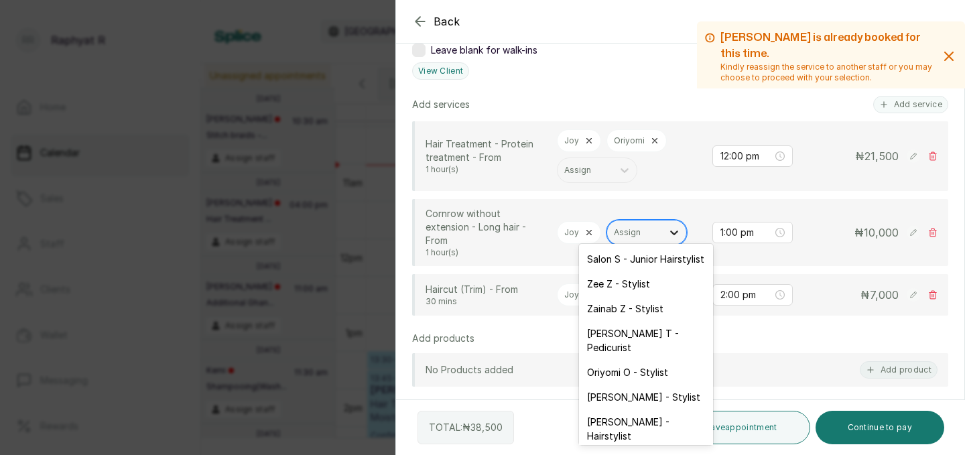
click at [673, 231] on icon at bounding box center [674, 233] width 8 height 5
click at [658, 360] on div "Oriyomi O - Stylist" at bounding box center [646, 372] width 134 height 25
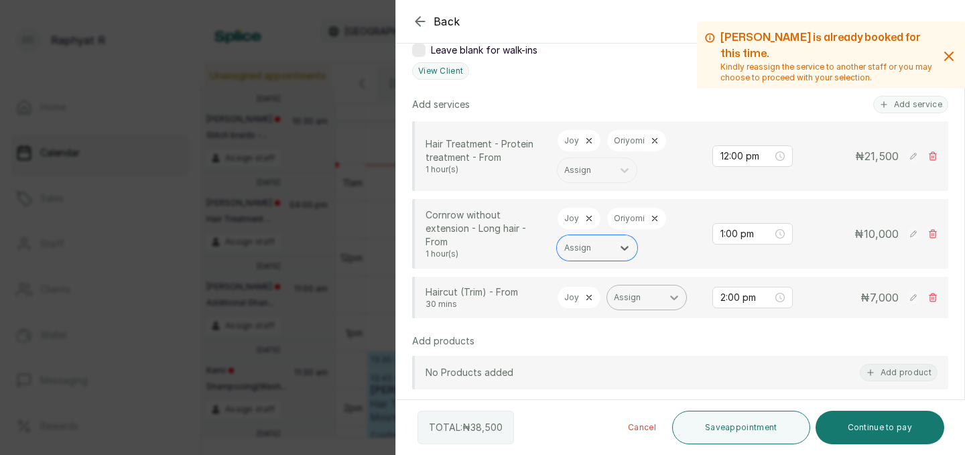
click at [668, 299] on icon at bounding box center [674, 297] width 13 height 13
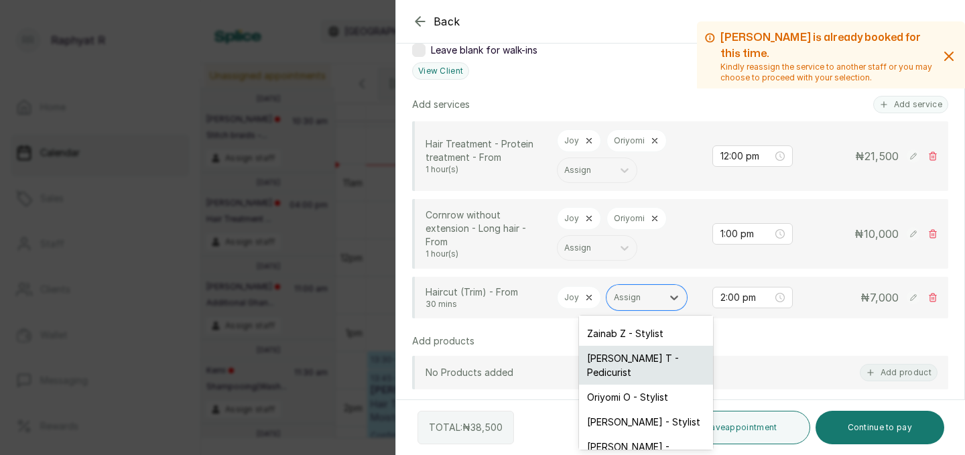
scroll to position [46, 0]
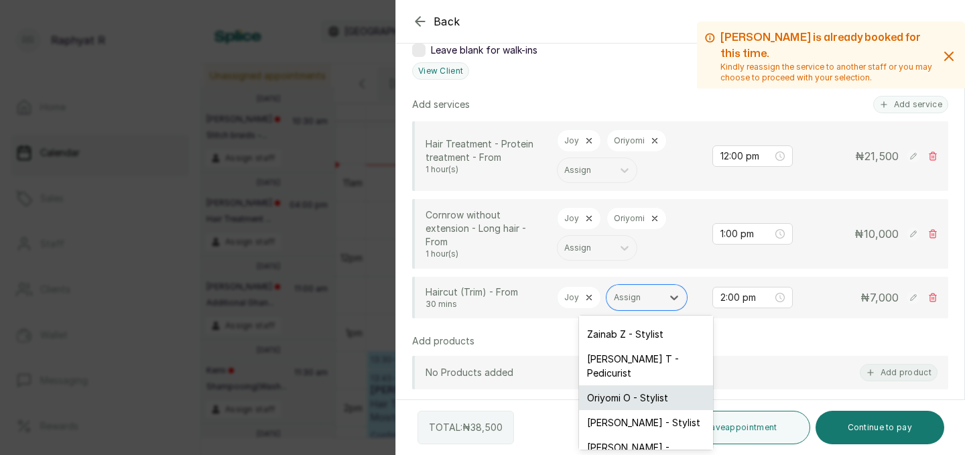
click at [657, 387] on div "Oriyomi O - Stylist" at bounding box center [646, 397] width 134 height 25
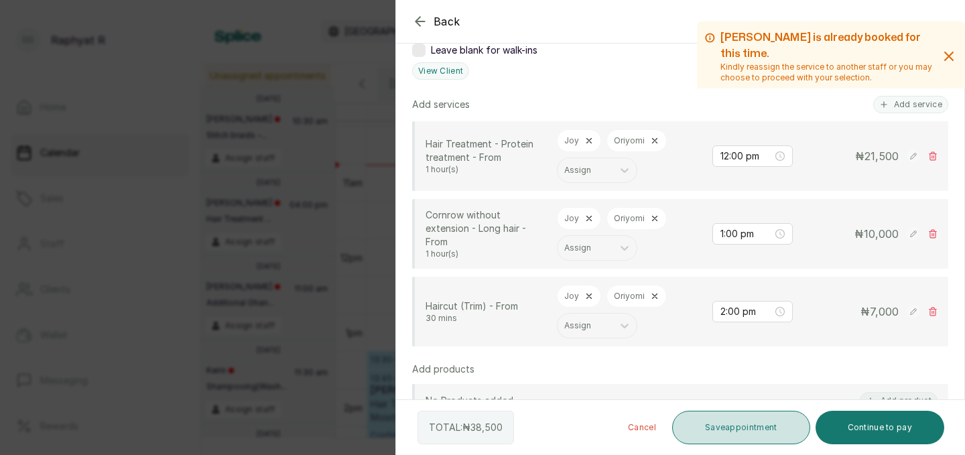
click at [735, 426] on button "Save appointment" at bounding box center [741, 428] width 138 height 34
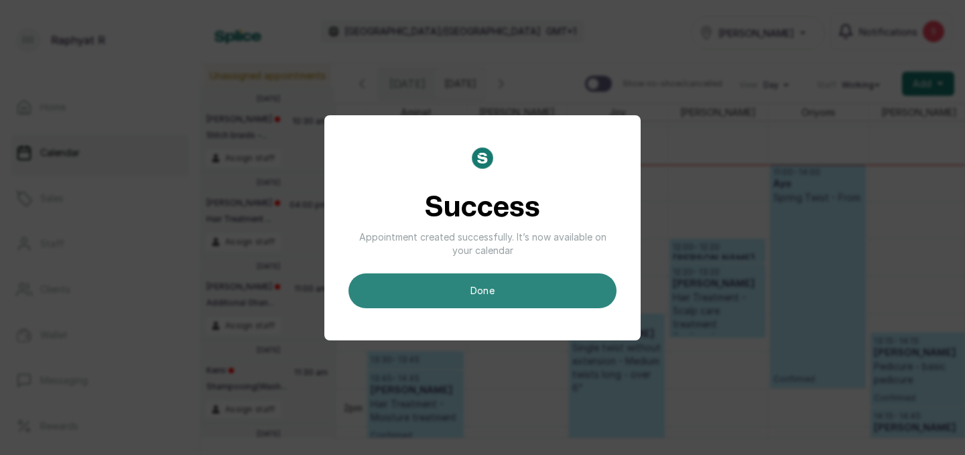
click at [519, 288] on button "done" at bounding box center [483, 290] width 268 height 35
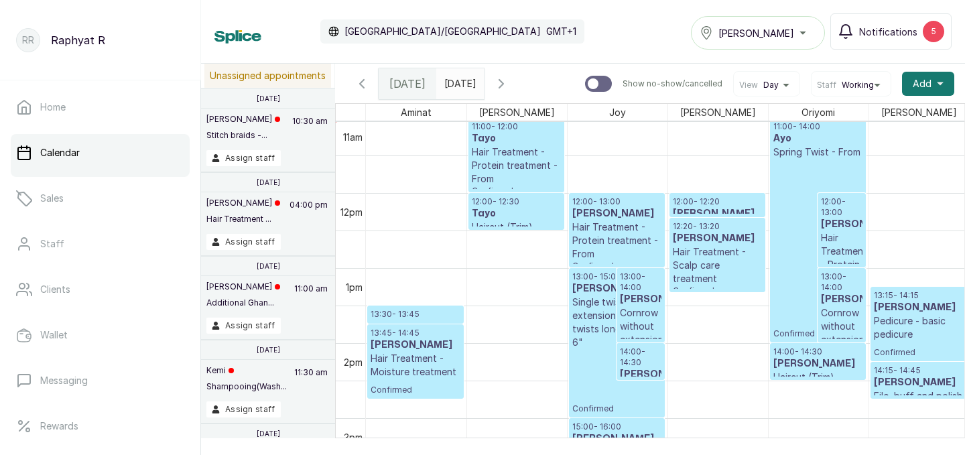
scroll to position [919, 0]
